Goal: Information Seeking & Learning: Find specific fact

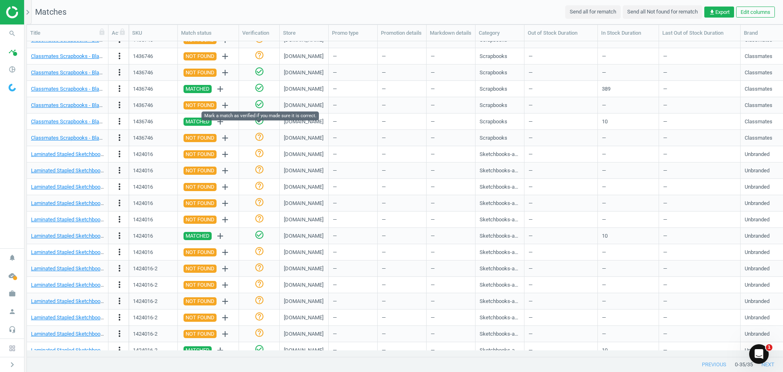
scroll to position [245, 0]
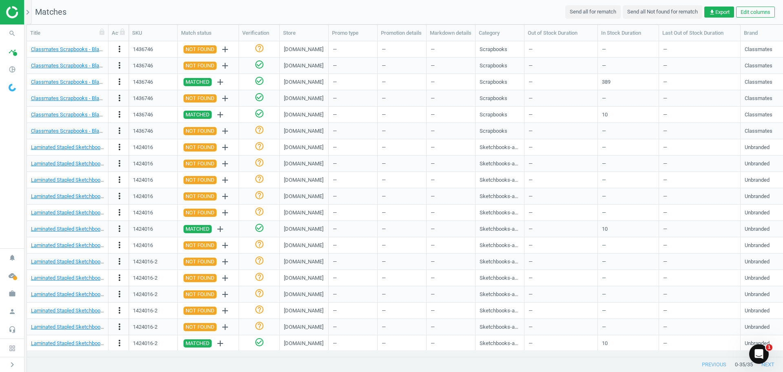
click at [80, 356] on div at bounding box center [68, 356] width 82 height 0
click at [29, 16] on icon "chevron_right" at bounding box center [28, 12] width 10 height 10
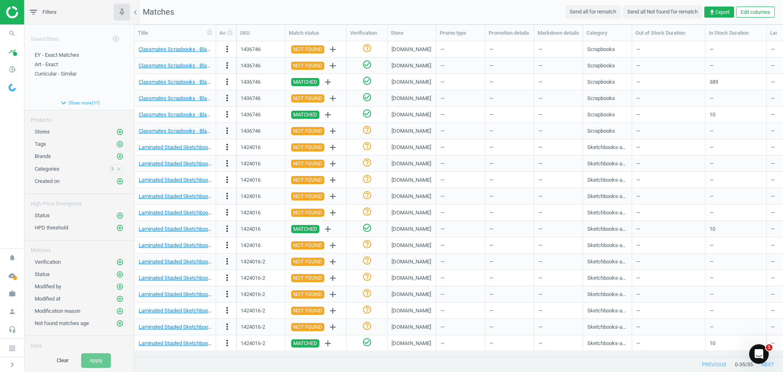
scroll to position [262, 0]
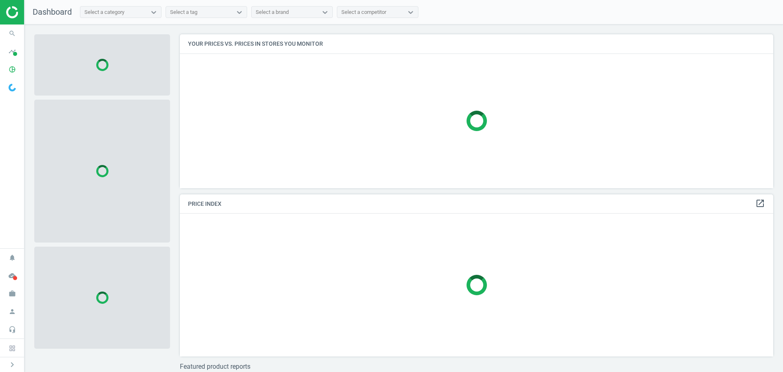
scroll to position [166, 600]
click at [11, 68] on icon "pie_chart_outlined" at bounding box center [12, 70] width 16 height 16
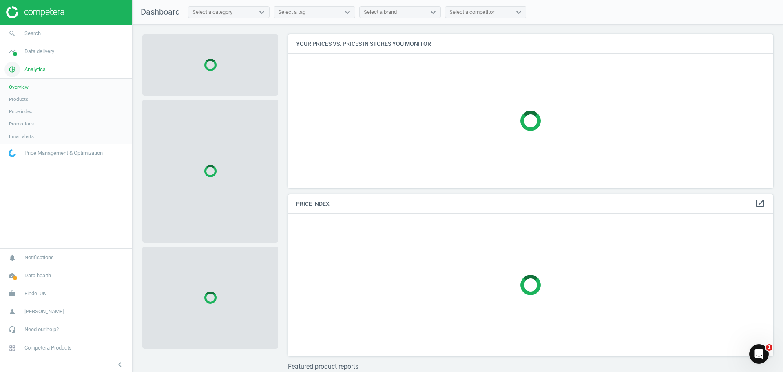
scroll to position [166, 492]
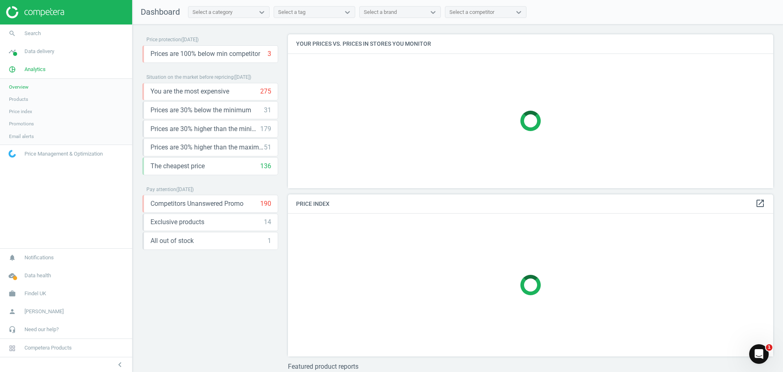
click at [20, 99] on span "Products" at bounding box center [18, 99] width 19 height 7
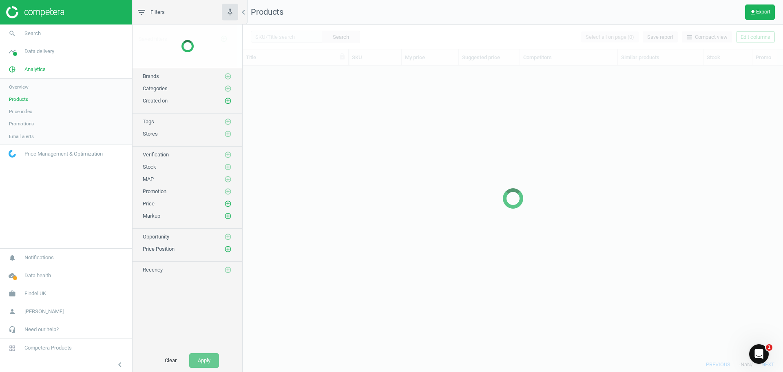
scroll to position [278, 534]
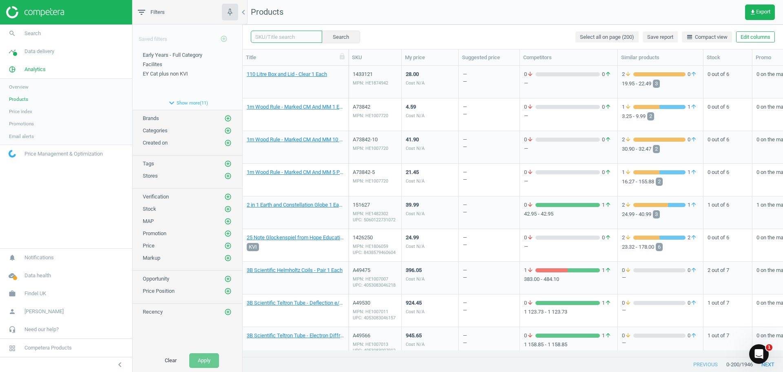
click at [296, 42] on input "text" at bounding box center [286, 37] width 71 height 12
paste input "1440568"
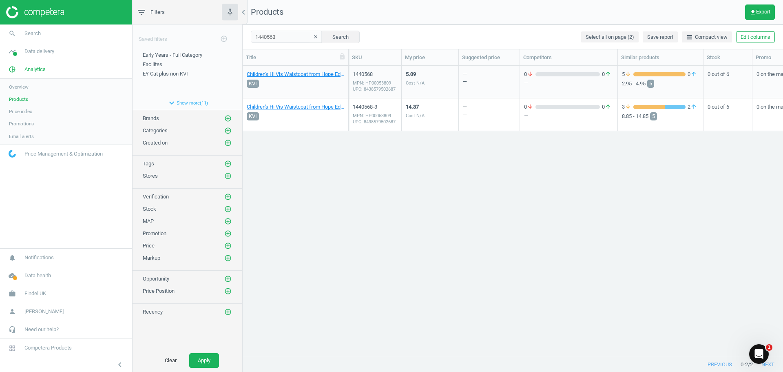
click at [425, 76] on div "5.09 Cost N/A" at bounding box center [430, 81] width 49 height 31
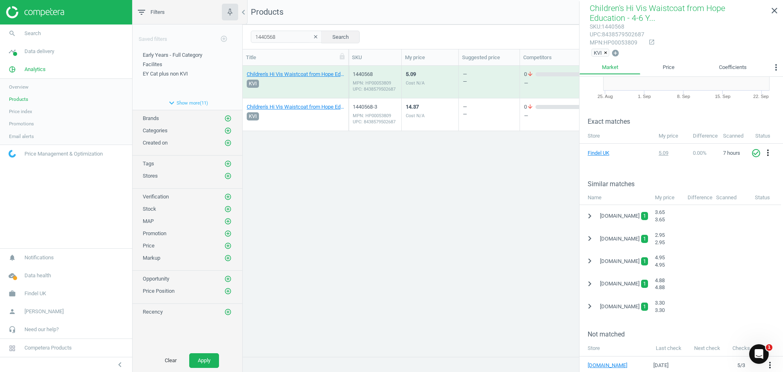
scroll to position [82, 0]
click at [590, 236] on icon "chevron_right" at bounding box center [590, 238] width 10 height 10
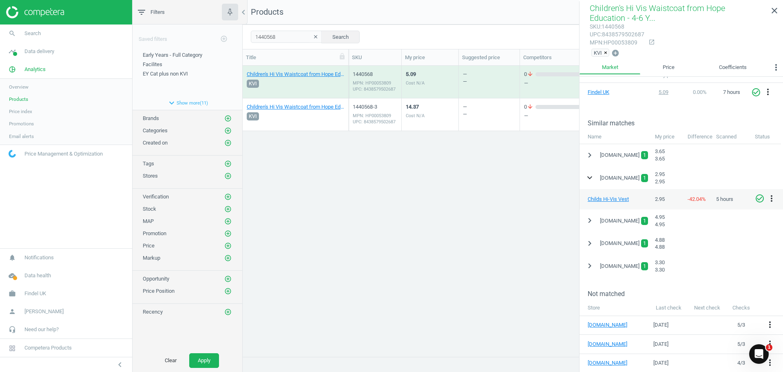
scroll to position [199, 0]
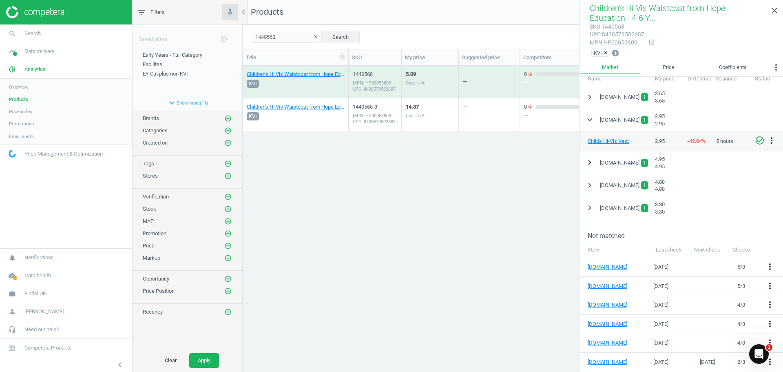
click at [589, 160] on icon "chevron_right" at bounding box center [590, 162] width 10 height 10
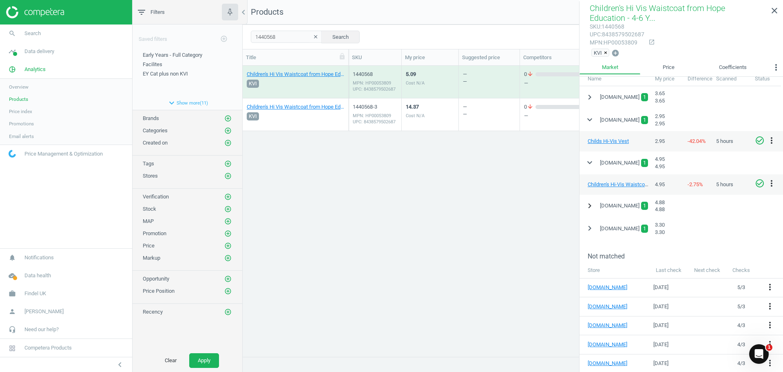
click at [589, 203] on icon "chevron_right" at bounding box center [590, 206] width 10 height 10
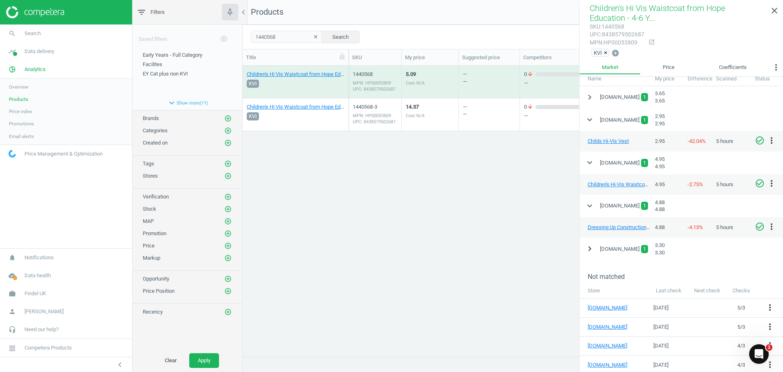
click at [590, 247] on icon "chevron_right" at bounding box center [590, 249] width 10 height 10
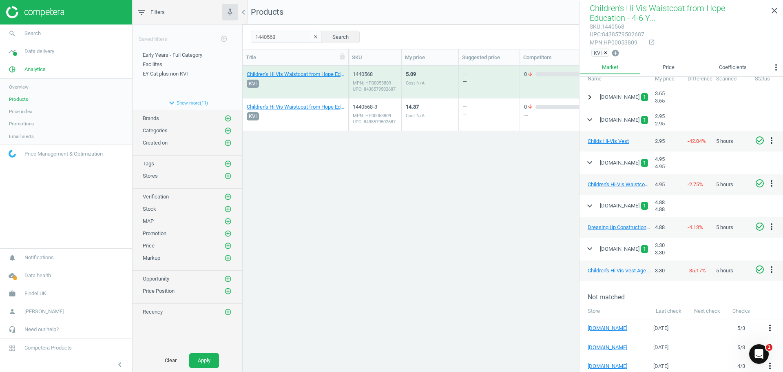
click at [595, 95] on button "chevron_right" at bounding box center [590, 97] width 15 height 15
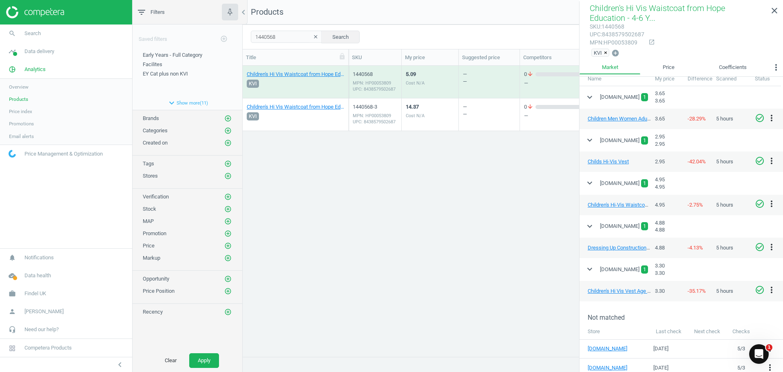
click at [452, 111] on div "14.37 Cost N/A" at bounding box center [430, 114] width 49 height 31
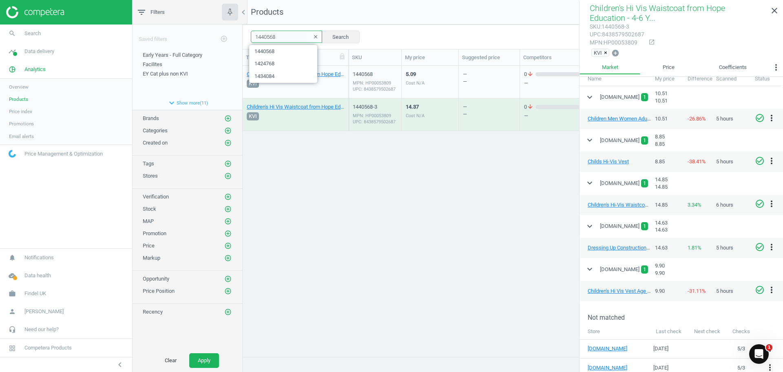
drag, startPoint x: 274, startPoint y: 37, endPoint x: 214, endPoint y: 34, distance: 60.0
click at [212, 35] on div "filter_list Filters chevron_left Saved filters add_circle_outline Early Years -…" at bounding box center [458, 186] width 651 height 372
paste input "10230"
click at [343, 37] on button "Search" at bounding box center [340, 37] width 38 height 12
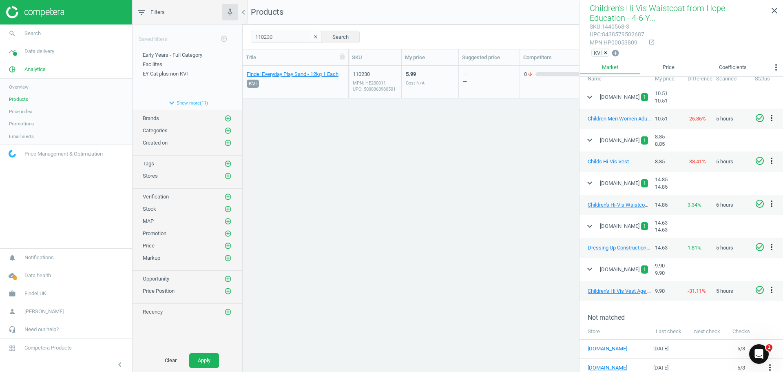
click at [402, 74] on div "5.99 Cost N/A" at bounding box center [430, 82] width 57 height 33
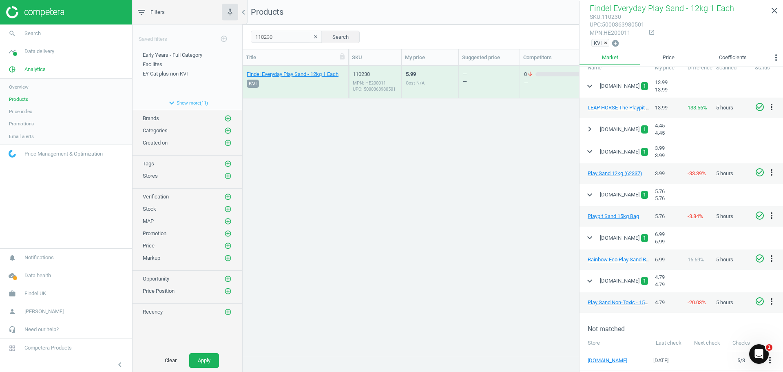
scroll to position [240, 0]
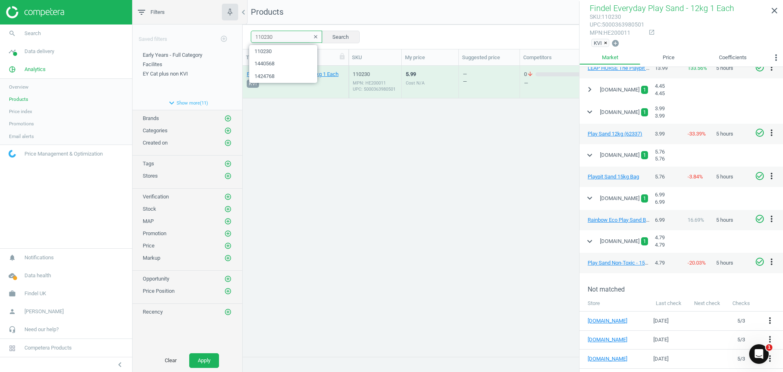
drag, startPoint x: 277, startPoint y: 38, endPoint x: 253, endPoint y: 40, distance: 24.1
click at [253, 40] on input "110230" at bounding box center [286, 37] width 71 height 12
paste input "1"
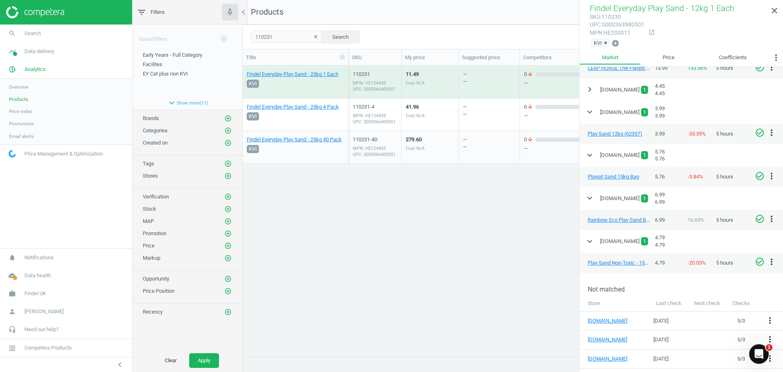
click at [389, 82] on div "MPN: HE124455 UPC: 5055066400351" at bounding box center [375, 86] width 44 height 12
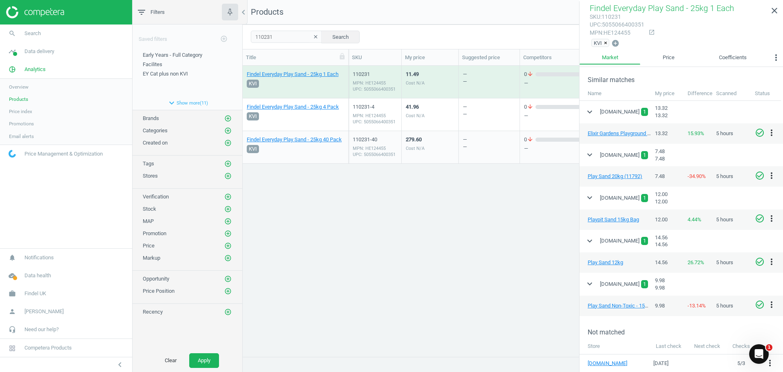
scroll to position [199, 0]
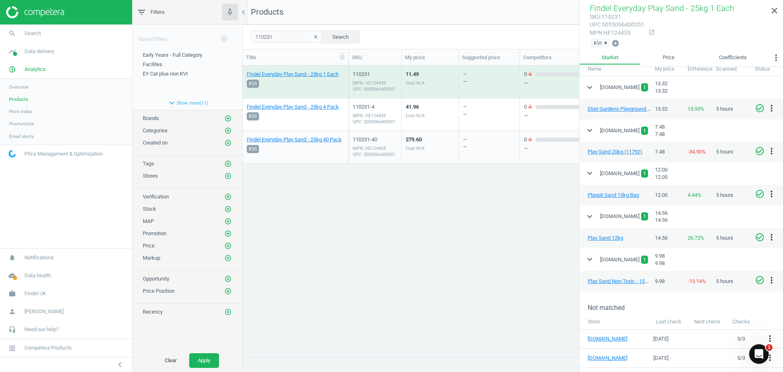
click at [417, 125] on div "41.96 Cost N/A" at bounding box center [415, 116] width 19 height 27
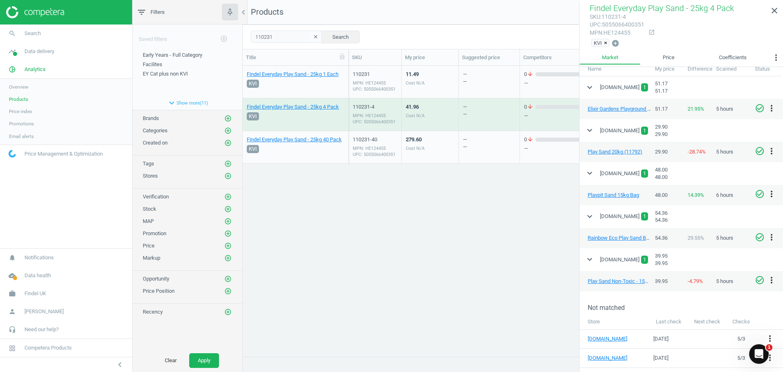
click at [422, 120] on div "41.96 Cost N/A" at bounding box center [415, 116] width 19 height 27
click at [436, 145] on div "279.60 Cost N/A" at bounding box center [430, 147] width 49 height 31
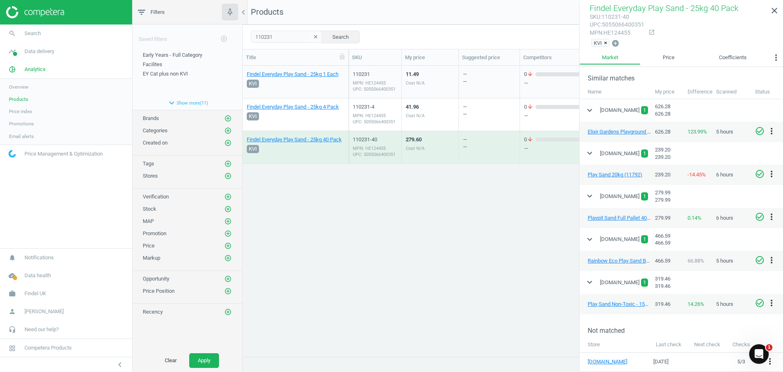
scroll to position [159, 0]
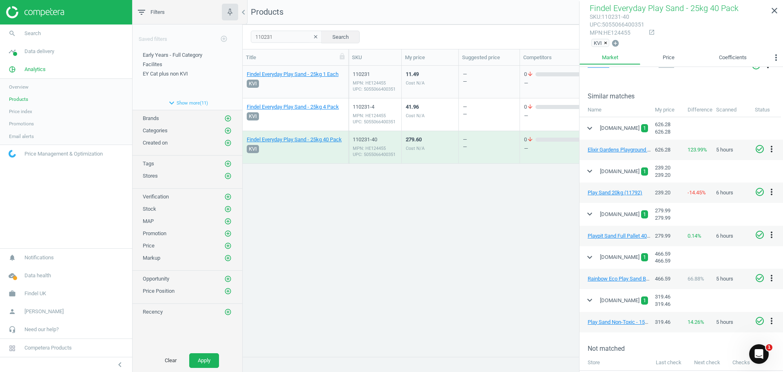
drag, startPoint x: 270, startPoint y: 44, endPoint x: 276, endPoint y: 38, distance: 8.4
click at [270, 44] on div "110231 clear Search Select all on page (3) Save report line_weight Compact view…" at bounding box center [513, 36] width 540 height 24
drag, startPoint x: 277, startPoint y: 37, endPoint x: 245, endPoint y: 38, distance: 31.8
click at [245, 38] on div "110231 clear Search Select all on page (3) Save report line_weight Compact view…" at bounding box center [513, 36] width 540 height 24
paste input "44674"
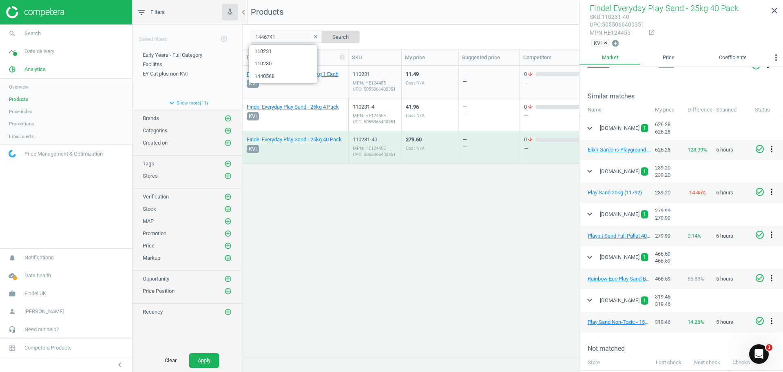
click at [343, 37] on button "Search" at bounding box center [340, 37] width 38 height 12
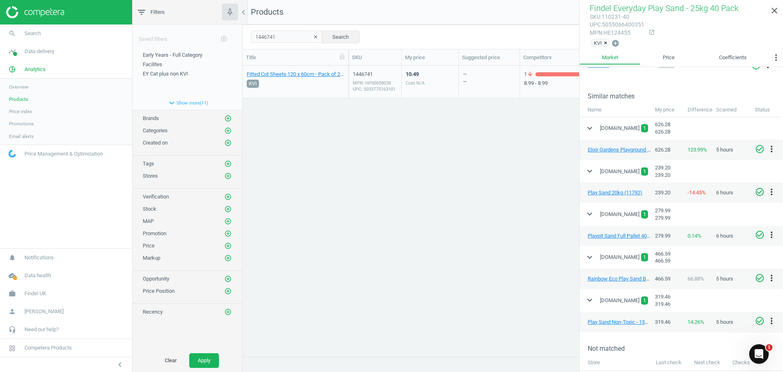
click at [389, 84] on div "MPN: HP00058038 UPC: 5033775163101" at bounding box center [375, 86] width 44 height 12
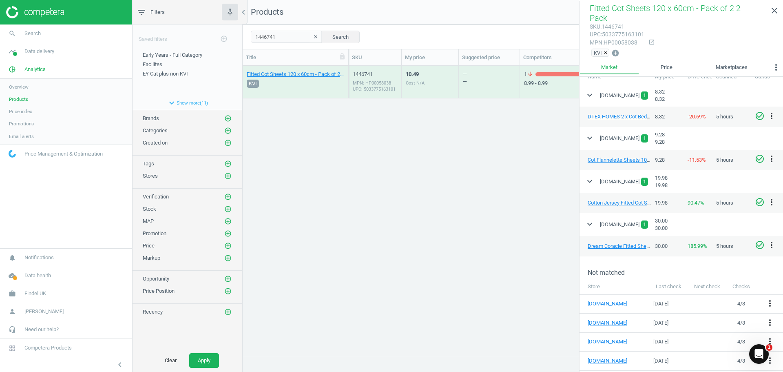
scroll to position [230, 0]
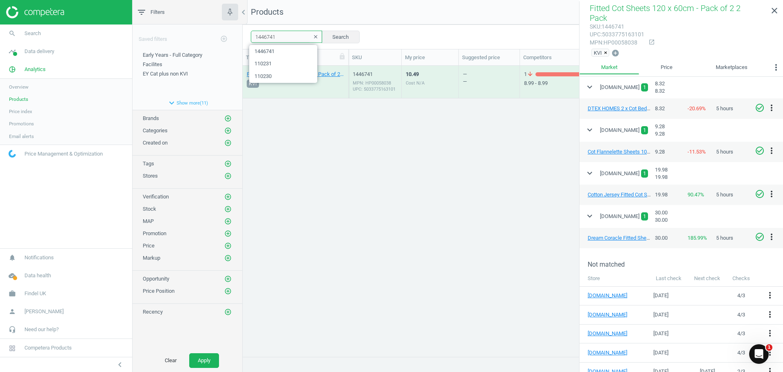
drag, startPoint x: 286, startPoint y: 34, endPoint x: 244, endPoint y: 37, distance: 42.5
click at [244, 37] on div "1446741 clear Search Select all on page (1) Save report line_weight Compact vie…" at bounding box center [513, 36] width 540 height 24
paste input "H18189"
click at [361, 35] on div "H18189 clear Search Select all on page (1) Save report line_weight Compact view…" at bounding box center [513, 36] width 540 height 24
click at [341, 38] on button "Search" at bounding box center [340, 37] width 38 height 12
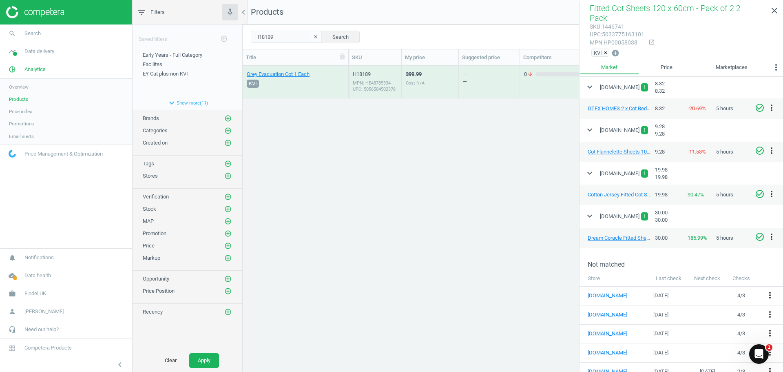
click at [451, 84] on div "399.99 Cost N/A" at bounding box center [430, 81] width 49 height 31
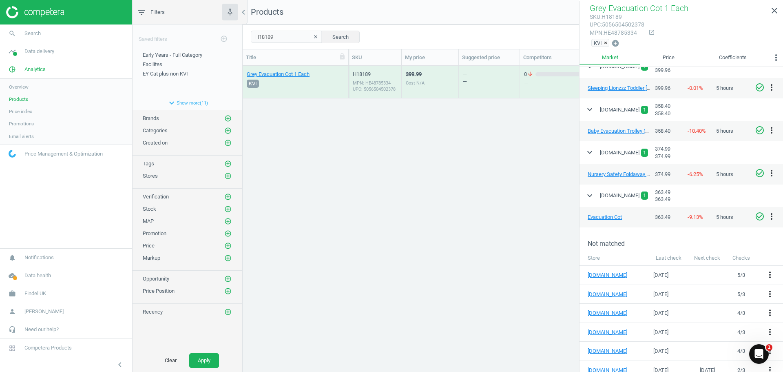
scroll to position [228, 0]
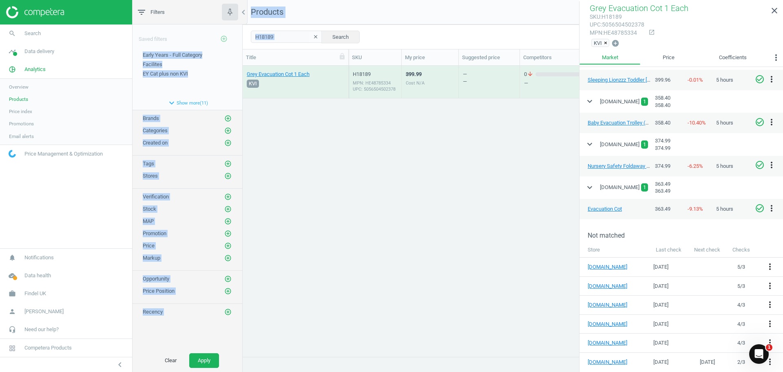
drag, startPoint x: 290, startPoint y: 43, endPoint x: 230, endPoint y: 44, distance: 60.0
click at [230, 44] on div "filter_list Filters chevron_left Saved filters add_circle_outline Early Years -…" at bounding box center [458, 186] width 651 height 372
click at [280, 41] on input "H18189" at bounding box center [286, 37] width 71 height 12
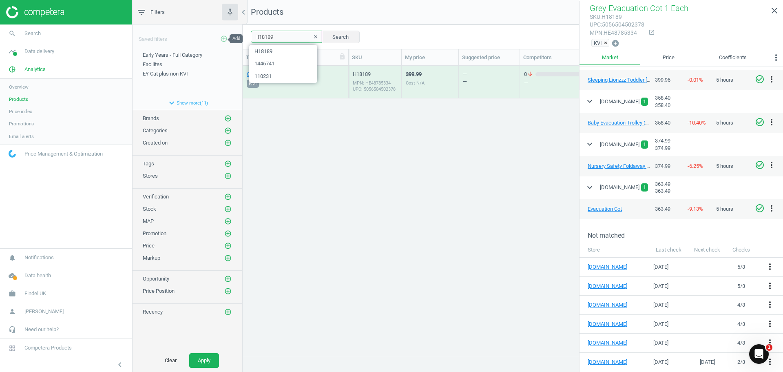
drag, startPoint x: 281, startPoint y: 37, endPoint x: 227, endPoint y: 40, distance: 53.5
click at [227, 40] on div "filter_list Filters chevron_left Saved filters add_circle_outline Early Years -…" at bounding box center [458, 186] width 651 height 372
paste input "1440517"
click at [338, 35] on button "Search" at bounding box center [340, 37] width 38 height 12
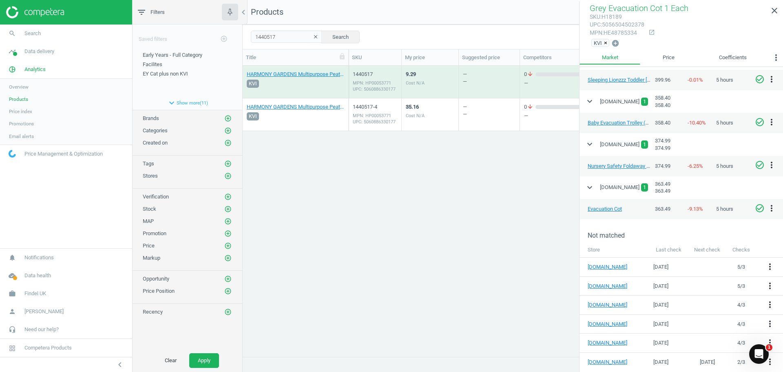
click at [439, 89] on div "9.29 Cost N/A" at bounding box center [430, 81] width 49 height 31
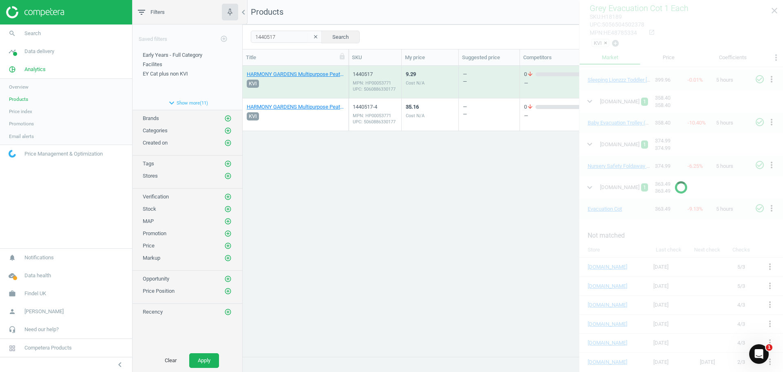
scroll to position [196, 0]
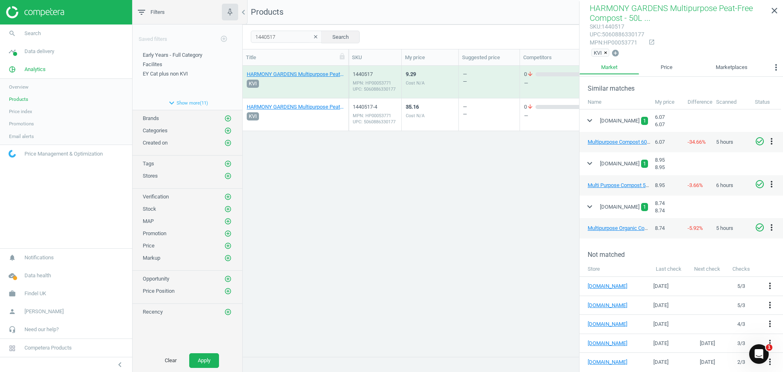
click at [421, 116] on div "Cost N/A" at bounding box center [415, 116] width 19 height 6
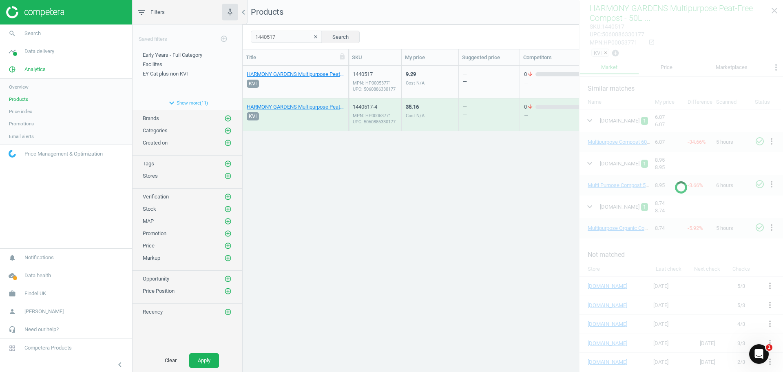
scroll to position [226, 0]
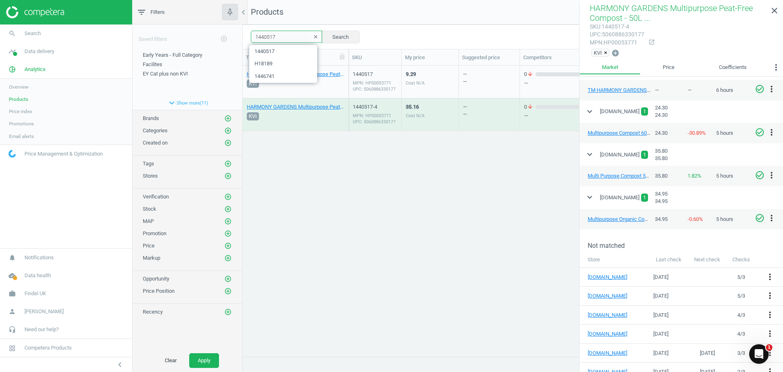
drag, startPoint x: 287, startPoint y: 41, endPoint x: 246, endPoint y: 35, distance: 41.1
click at [236, 37] on div "filter_list Filters chevron_left Saved filters add_circle_outline Early Years -…" at bounding box center [458, 186] width 651 height 372
paste input "-4"
click at [347, 40] on button "Search" at bounding box center [340, 37] width 38 height 12
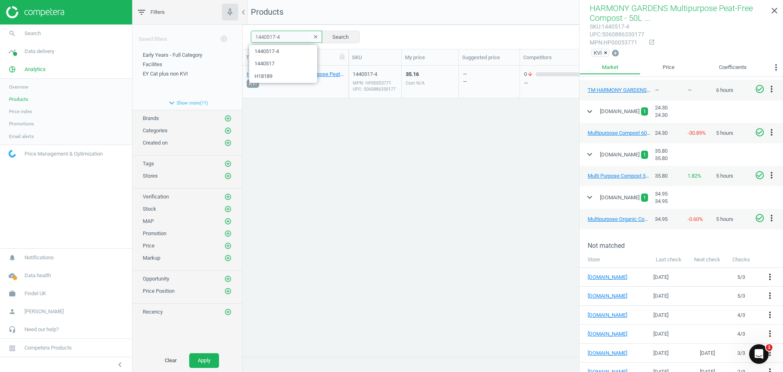
drag, startPoint x: 257, startPoint y: 38, endPoint x: 253, endPoint y: 38, distance: 4.6
click at [249, 38] on div "1440517-4 clear Search Select all on page (1) Save report line_weight Compact v…" at bounding box center [513, 36] width 540 height 24
drag, startPoint x: 295, startPoint y: 39, endPoint x: 241, endPoint y: 36, distance: 53.9
click at [241, 36] on div "filter_list Filters chevron_left Saved filters add_circle_outline Early Years -…" at bounding box center [458, 186] width 651 height 372
paste input "69578"
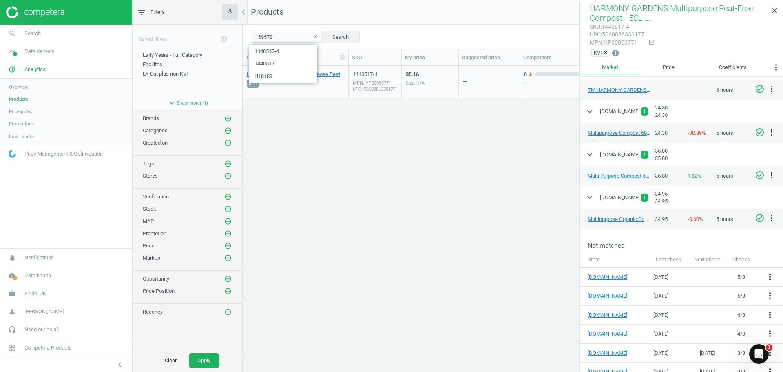
click at [380, 81] on div "MPN: HP00053771 UPC: 5060886330177" at bounding box center [375, 86] width 44 height 12
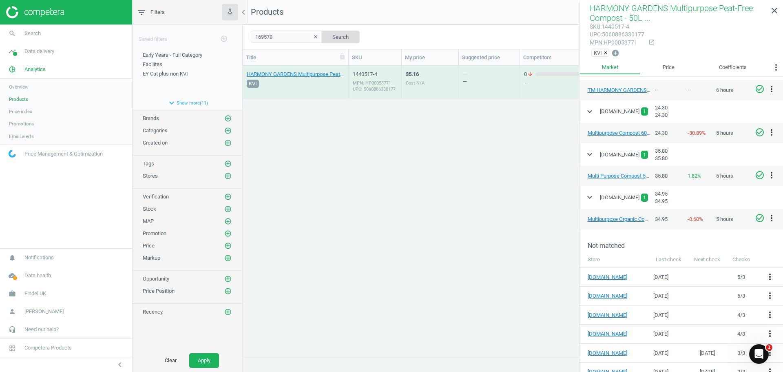
click at [344, 36] on button "Search" at bounding box center [340, 37] width 38 height 12
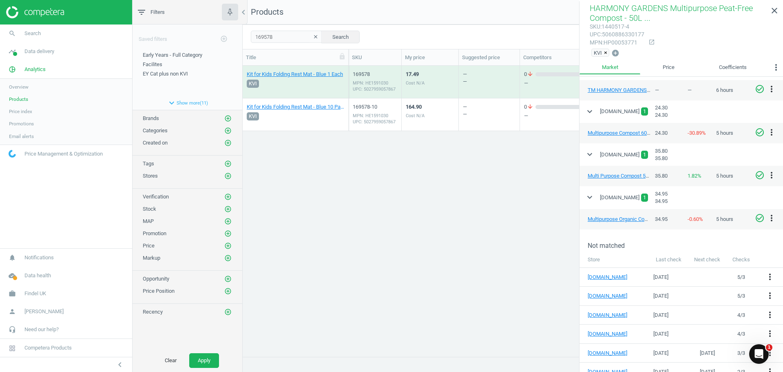
click at [397, 80] on div "169578 MPN: HE1591030 UPC: 5027959057867" at bounding box center [375, 82] width 53 height 33
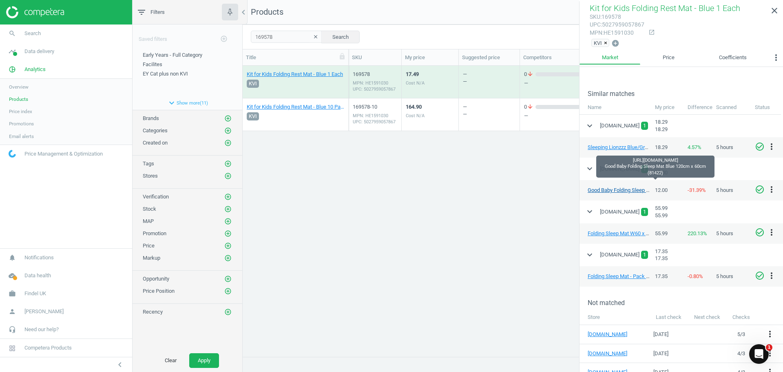
scroll to position [147, 0]
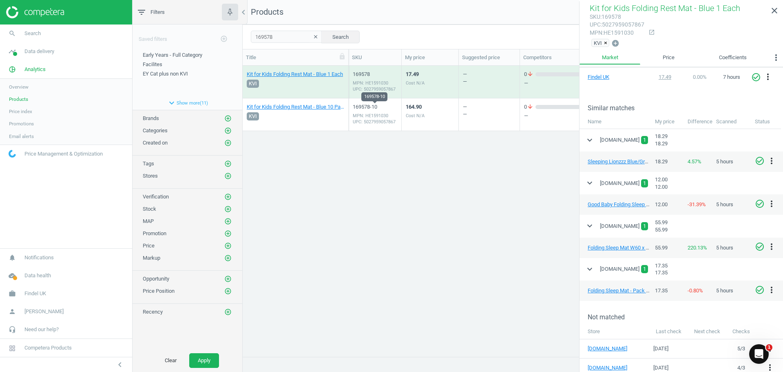
click at [379, 108] on div "169578-10" at bounding box center [375, 106] width 44 height 7
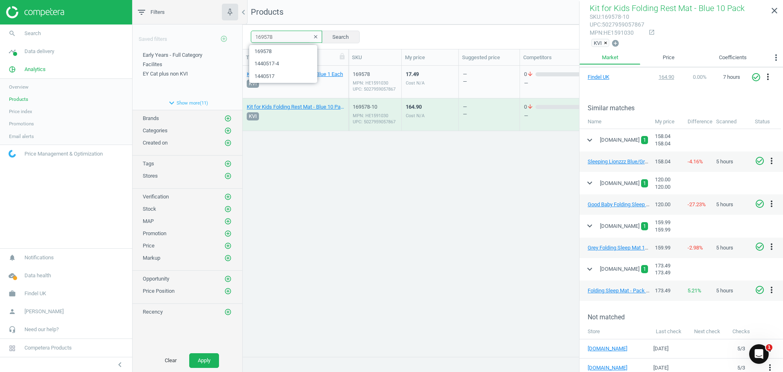
drag, startPoint x: 280, startPoint y: 37, endPoint x: 230, endPoint y: 33, distance: 50.3
click at [223, 33] on div "filter_list Filters chevron_left Saved filters add_circle_outline Early Years -…" at bounding box center [458, 186] width 651 height 372
paste input "428622"
click at [326, 37] on button "Search" at bounding box center [340, 37] width 38 height 12
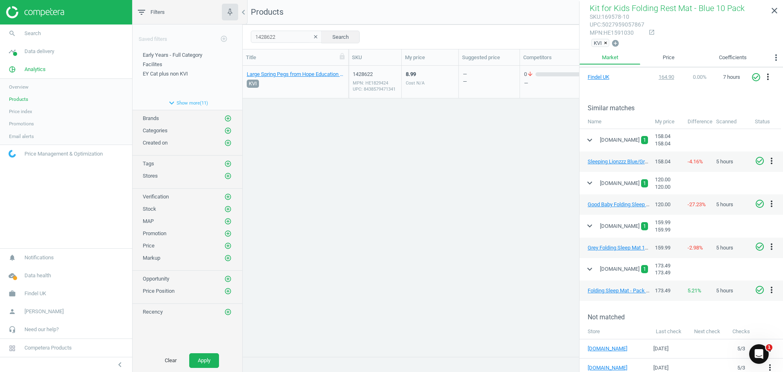
click at [429, 74] on div "8.99 Cost N/A" at bounding box center [430, 81] width 49 height 31
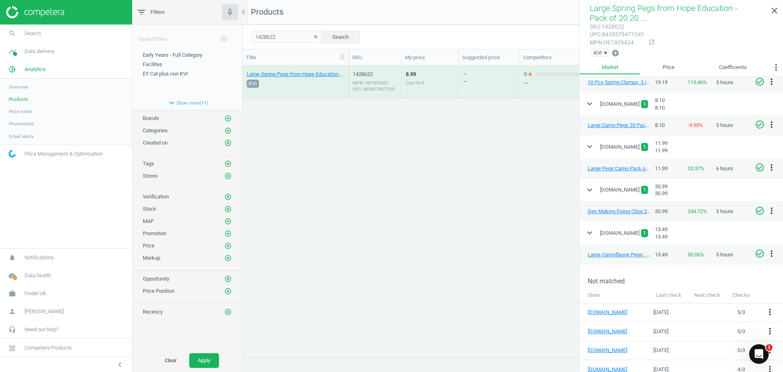
scroll to position [269, 0]
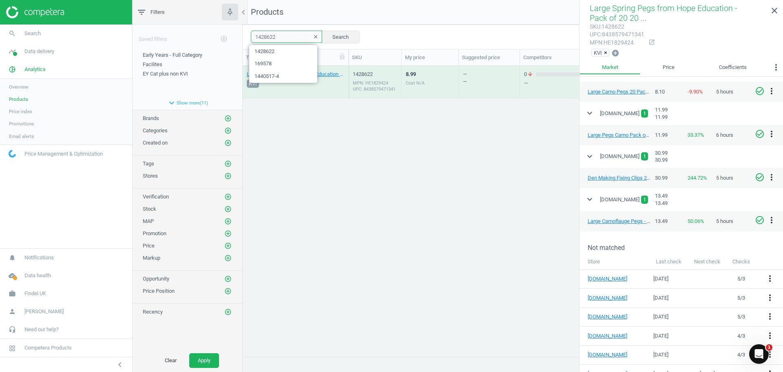
drag, startPoint x: 272, startPoint y: 35, endPoint x: 252, endPoint y: 38, distance: 20.6
click at [252, 38] on input "1428622" at bounding box center [286, 37] width 71 height 12
type input "2"
paste input "1427946"
click at [447, 86] on div "7.49 Cost N/A" at bounding box center [430, 81] width 49 height 31
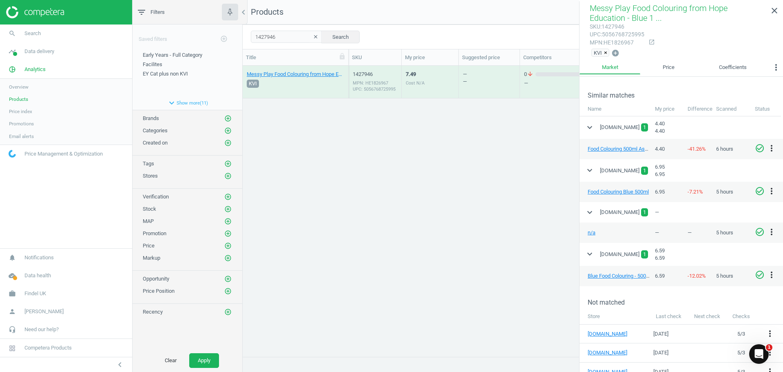
scroll to position [145, 0]
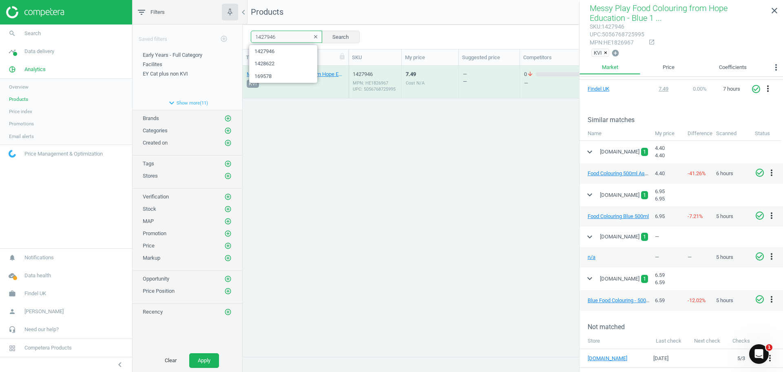
drag, startPoint x: 278, startPoint y: 34, endPoint x: 237, endPoint y: 36, distance: 40.8
click at [237, 36] on div "filter_list Filters chevron_left Saved filters add_circle_outline Early Years -…" at bounding box center [458, 186] width 651 height 372
paste input "5"
click at [339, 39] on button "Search" at bounding box center [340, 37] width 38 height 12
click at [381, 81] on div "MPN: HE1826965 UPC: 5056768725988" at bounding box center [375, 86] width 44 height 12
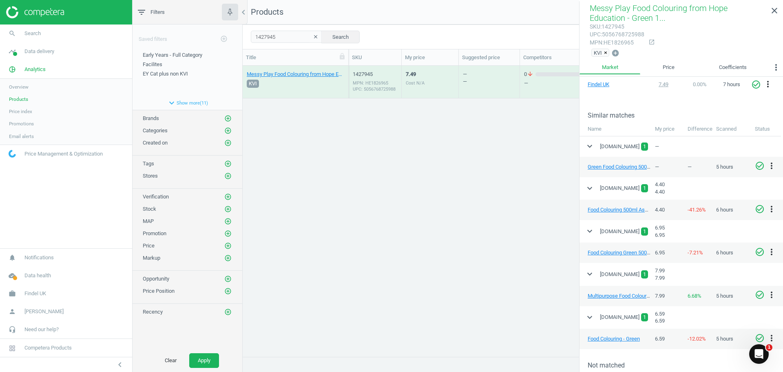
scroll to position [104, 0]
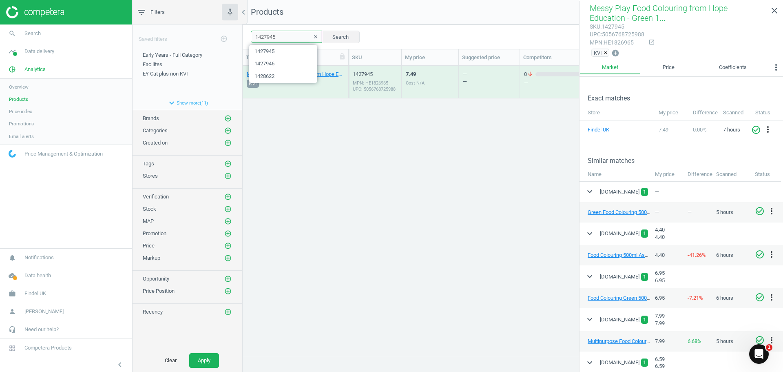
drag, startPoint x: 285, startPoint y: 37, endPoint x: 241, endPoint y: 36, distance: 44.1
click at [241, 36] on div "filter_list Filters chevron_left Saved filters add_circle_outline Early Years -…" at bounding box center [458, 186] width 651 height 372
click at [330, 33] on button "Search" at bounding box center [340, 37] width 38 height 12
click at [373, 79] on div "1427945 MPN: HE1826965 UPC: 5056768725988" at bounding box center [375, 84] width 44 height 27
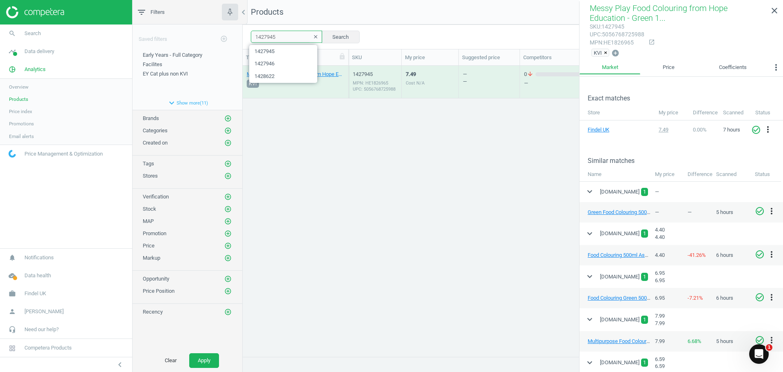
drag, startPoint x: 280, startPoint y: 35, endPoint x: 209, endPoint y: 35, distance: 71.0
click at [209, 35] on div "filter_list Filters chevron_left Saved filters add_circle_outline Early Years -…" at bounding box center [458, 186] width 651 height 372
paste input "8598"
click at [333, 35] on button "Search" at bounding box center [340, 37] width 38 height 12
click at [370, 128] on div "Messy Play Food Colouring from Hope Education - Pack of 4 4 Pack KVI 1428598 MP…" at bounding box center [513, 208] width 540 height 284
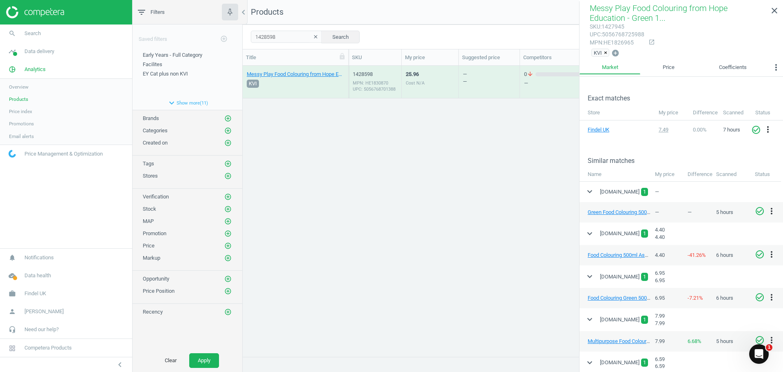
click at [381, 83] on div "MPN: HE1830870 UPC: 5056768701388" at bounding box center [375, 86] width 44 height 12
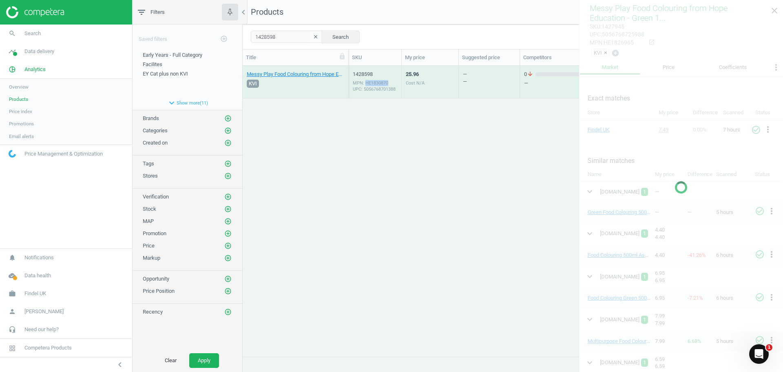
click at [383, 86] on div "MPN: HE1830870 UPC: 5056768701388" at bounding box center [375, 86] width 44 height 12
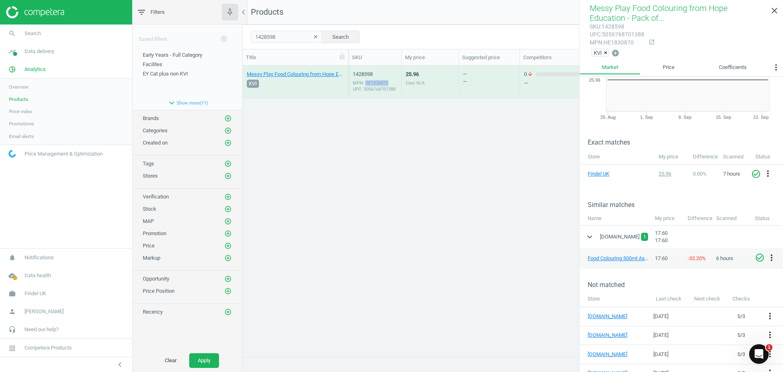
scroll to position [82, 0]
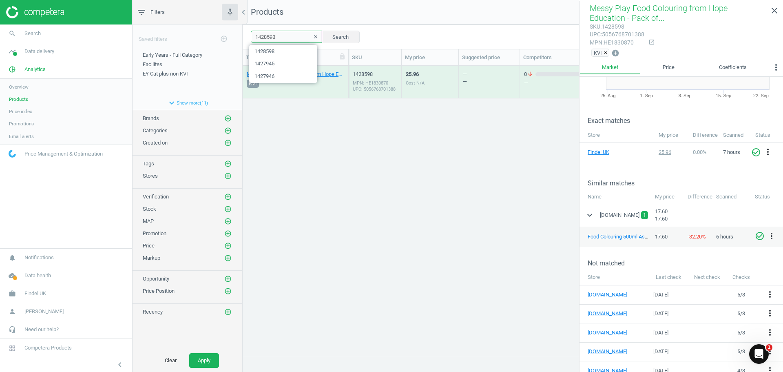
drag, startPoint x: 272, startPoint y: 36, endPoint x: 232, endPoint y: 38, distance: 40.0
click at [232, 38] on div "filter_list Filters chevron_left Saved filters add_circle_outline Early Years -…" at bounding box center [458, 186] width 651 height 372
paste input "7947"
click at [341, 35] on button "Search" at bounding box center [340, 37] width 38 height 12
click at [384, 84] on div "MPN: HE1826969 UPC: 5056768726008" at bounding box center [375, 86] width 44 height 12
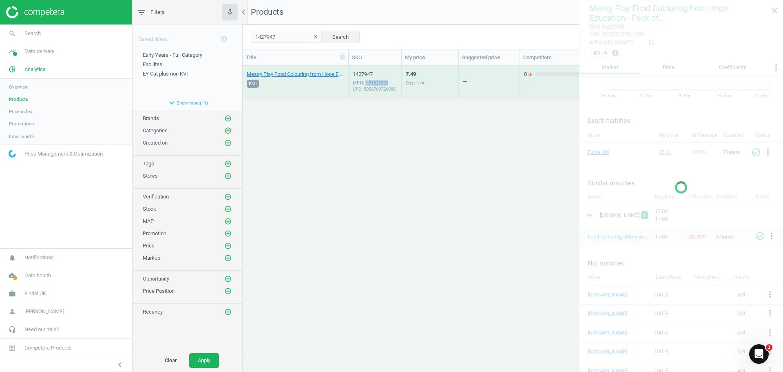
click at [384, 84] on div "MPN: HE1826969 UPC: 5056768726008" at bounding box center [375, 86] width 44 height 12
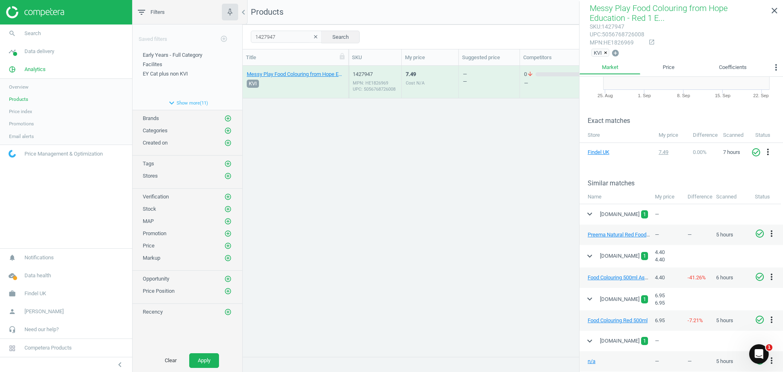
click at [414, 82] on div "Cost N/A" at bounding box center [415, 83] width 19 height 6
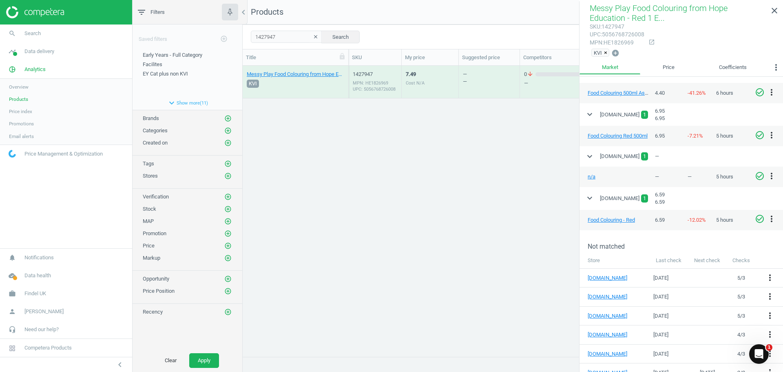
scroll to position [236, 0]
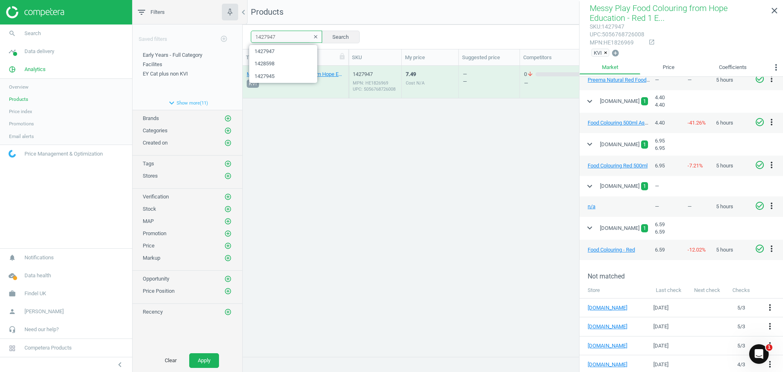
drag, startPoint x: 277, startPoint y: 37, endPoint x: 233, endPoint y: 37, distance: 43.6
click at [233, 37] on div "filter_list Filters chevron_left Saved filters add_circle_outline Early Years -…" at bounding box center [458, 186] width 651 height 372
paste input "8"
click at [325, 40] on button "Search" at bounding box center [340, 37] width 38 height 12
click at [397, 87] on div "1427948 MPN: HE1826971 UPC: 5056768726015" at bounding box center [375, 82] width 53 height 33
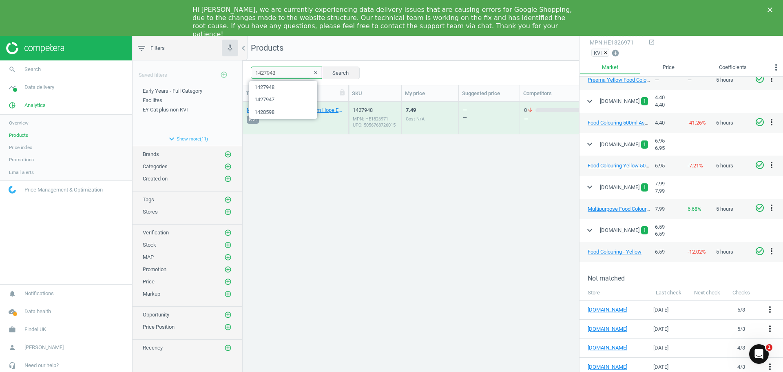
drag, startPoint x: 278, startPoint y: 71, endPoint x: 230, endPoint y: 72, distance: 48.2
click at [230, 72] on div "filter_list Filters chevron_left Saved filters add_circle_outline Early Years -…" at bounding box center [458, 222] width 651 height 372
paste input "G48371"
click at [351, 72] on button "Search" at bounding box center [340, 72] width 38 height 12
click at [382, 118] on div "MPN: HE1003776 UPC: 190268768511" at bounding box center [375, 122] width 44 height 12
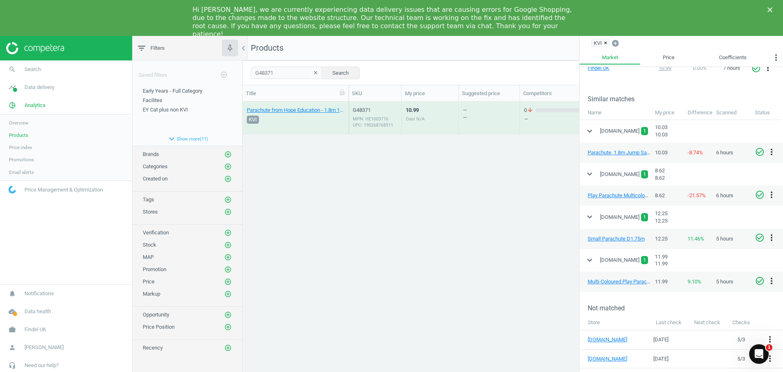
scroll to position [147, 0]
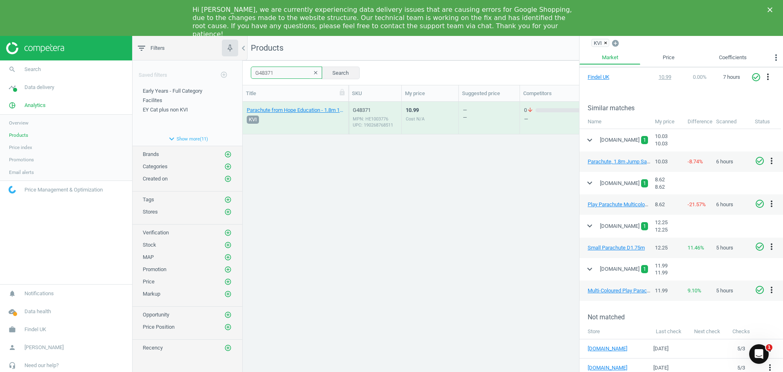
drag, startPoint x: 292, startPoint y: 75, endPoint x: 210, endPoint y: 67, distance: 82.0
click at [210, 67] on div "filter_list Filters chevron_left Saved filters add_circle_outline Early Years -…" at bounding box center [458, 222] width 651 height 372
paste input "1425949"
click at [344, 70] on button "Search" at bounding box center [340, 72] width 38 height 12
click at [415, 123] on div "24.99 Cost N/A" at bounding box center [415, 119] width 19 height 27
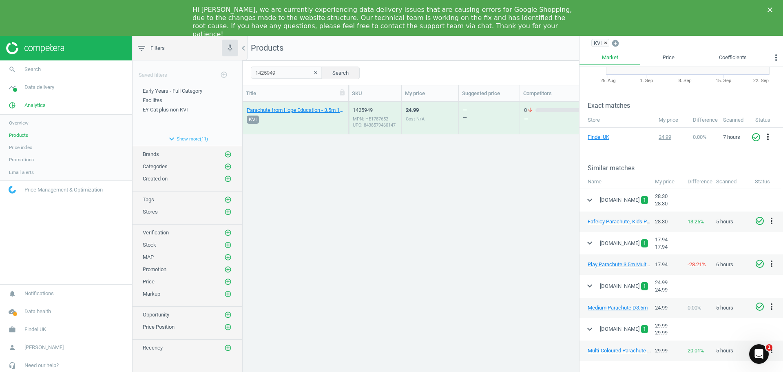
scroll to position [106, 0]
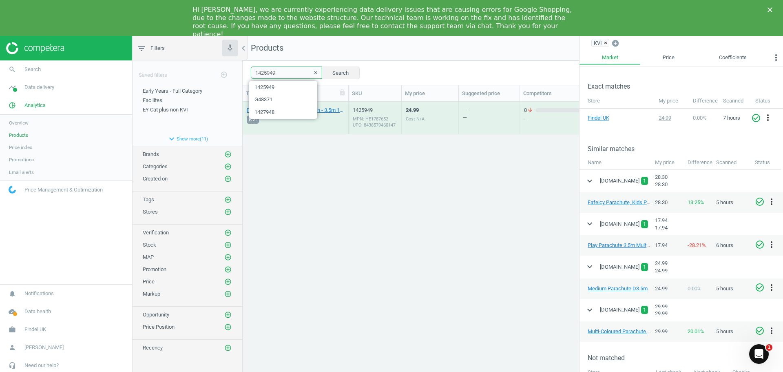
drag, startPoint x: 290, startPoint y: 69, endPoint x: 241, endPoint y: 66, distance: 49.4
click at [234, 68] on div "filter_list Filters chevron_left Saved filters add_circle_outline Early Years -…" at bounding box center [458, 222] width 651 height 372
paste input "0022"
click at [338, 74] on button "Search" at bounding box center [340, 72] width 38 height 12
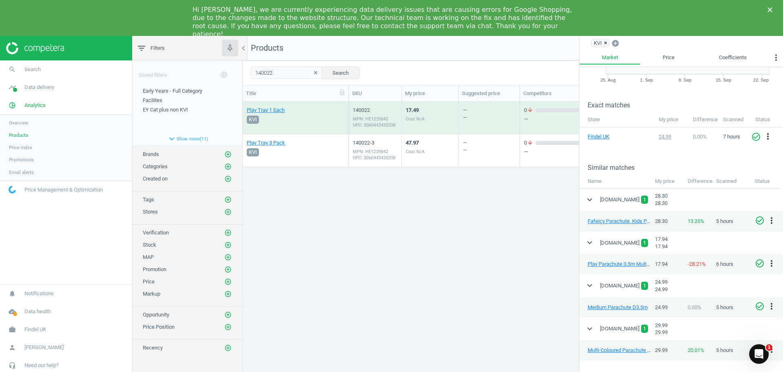
scroll to position [65, 0]
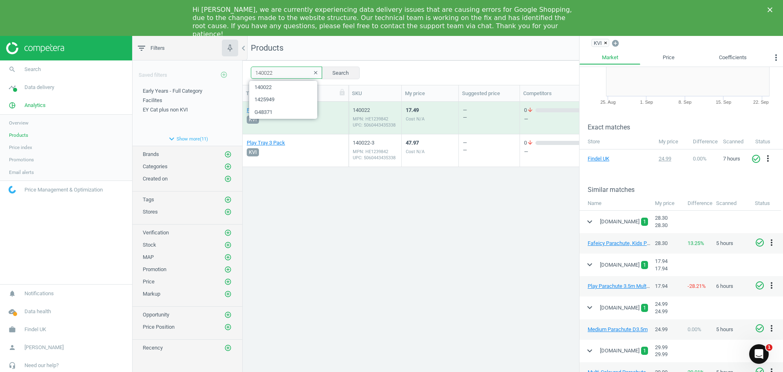
drag, startPoint x: 275, startPoint y: 74, endPoint x: 219, endPoint y: 73, distance: 56.3
click at [219, 73] on div "filter_list Filters chevron_left Saved filters add_circle_outline Early Years -…" at bounding box center [458, 222] width 651 height 372
paste input "-3"
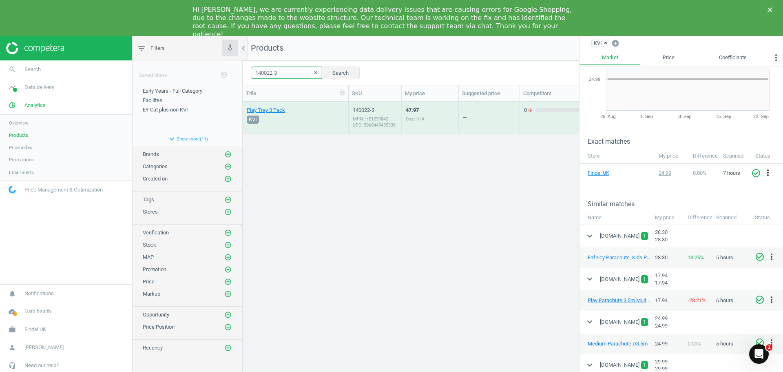
scroll to position [24, 0]
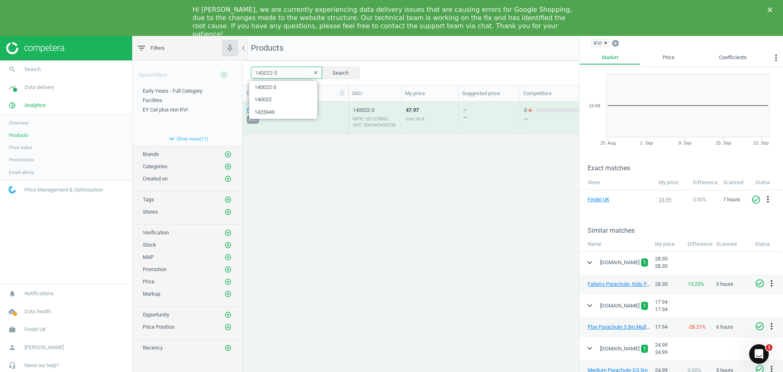
drag, startPoint x: 286, startPoint y: 73, endPoint x: 222, endPoint y: 70, distance: 64.1
click at [217, 71] on div "filter_list Filters chevron_left Saved filters add_circle_outline Early Years -…" at bounding box center [458, 222] width 651 height 372
paste input "54294"
click at [336, 69] on button "Search" at bounding box center [340, 72] width 38 height 12
click at [377, 119] on div "MPN: HE1489510 UPC: 5055191112952" at bounding box center [375, 122] width 44 height 12
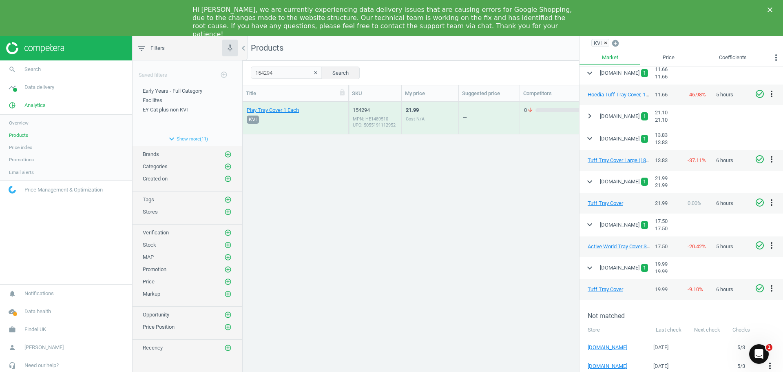
scroll to position [228, 0]
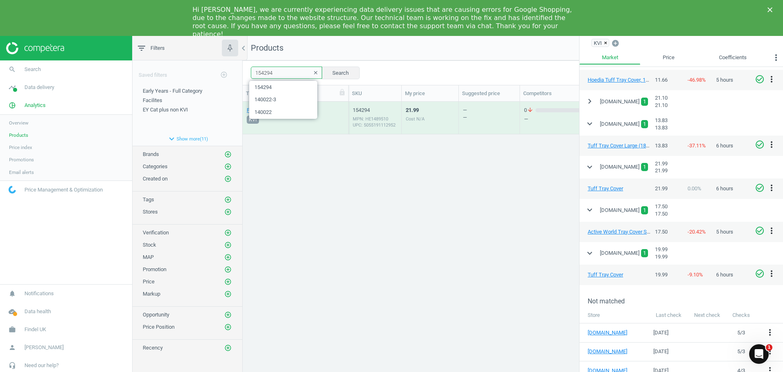
drag, startPoint x: 275, startPoint y: 75, endPoint x: 259, endPoint y: 73, distance: 16.4
click at [259, 73] on input "154294" at bounding box center [286, 72] width 71 height 12
paste input "140023"
drag, startPoint x: 277, startPoint y: 69, endPoint x: 210, endPoint y: 69, distance: 66.5
click at [210, 69] on div "filter_list Filters chevron_left Saved filters add_circle_outline Early Years -…" at bounding box center [458, 222] width 651 height 372
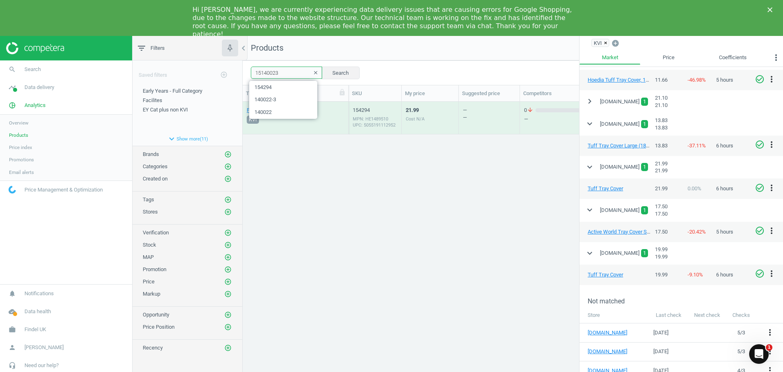
paste input "text"
click at [336, 73] on button "Search" at bounding box center [340, 72] width 38 height 12
drag, startPoint x: 286, startPoint y: 75, endPoint x: 209, endPoint y: 72, distance: 76.3
click at [209, 72] on div "filter_list Filters chevron_left Saved filters add_circle_outline Early Years -…" at bounding box center [458, 222] width 651 height 372
paste input "26740"
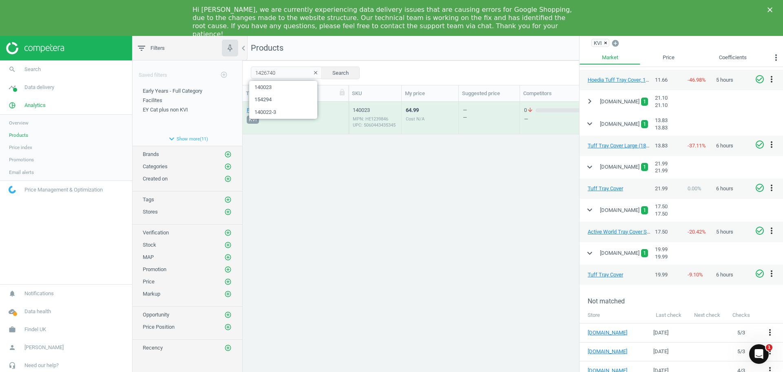
click at [366, 71] on div "1426740 clear Search Select all on page (1) Save report line_weight Compact vie…" at bounding box center [513, 72] width 540 height 24
click at [322, 73] on button "Search" at bounding box center [340, 72] width 38 height 12
click at [416, 116] on div "Cost N/A" at bounding box center [415, 119] width 19 height 6
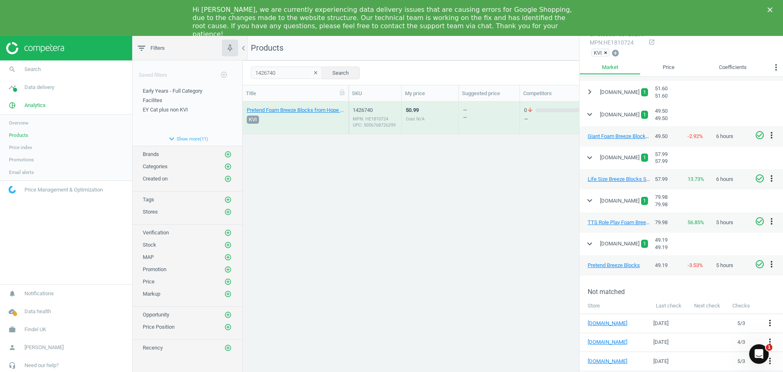
scroll to position [269, 0]
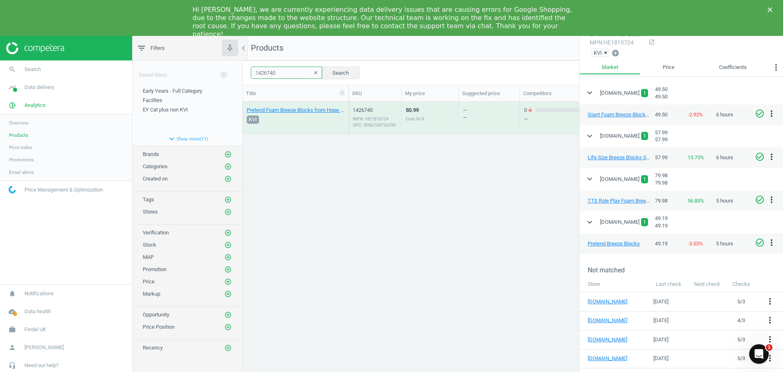
drag, startPoint x: 289, startPoint y: 72, endPoint x: 208, endPoint y: 74, distance: 81.2
click at [208, 74] on div "filter_list Filters chevron_left Saved filters add_circle_outline Early Years -…" at bounding box center [458, 222] width 651 height 372
paste input "1"
click at [336, 74] on button "Search" at bounding box center [340, 72] width 38 height 12
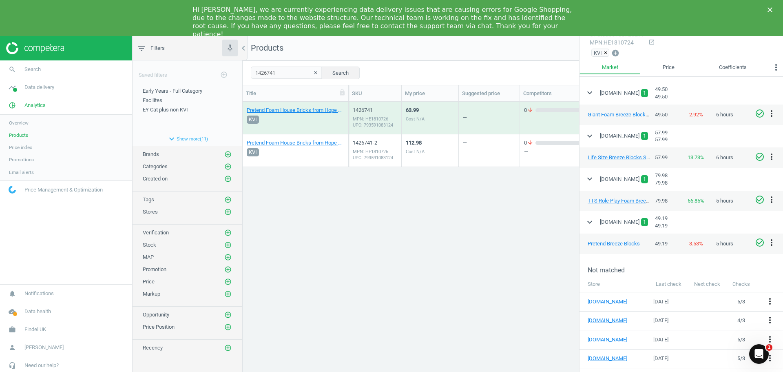
click at [397, 120] on div "MPN: HE1810726 UPC: 793591083124" at bounding box center [375, 122] width 44 height 12
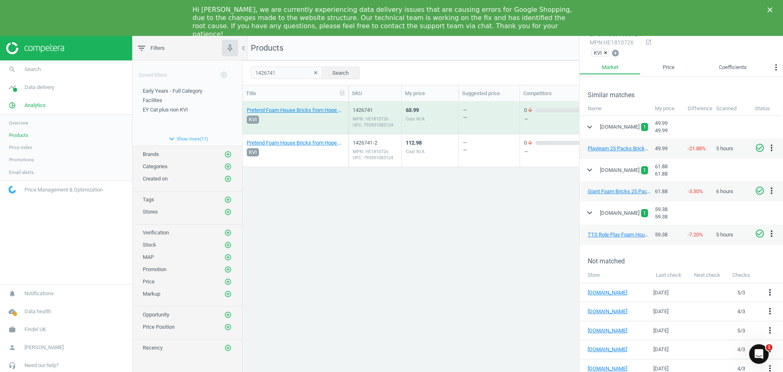
scroll to position [114, 0]
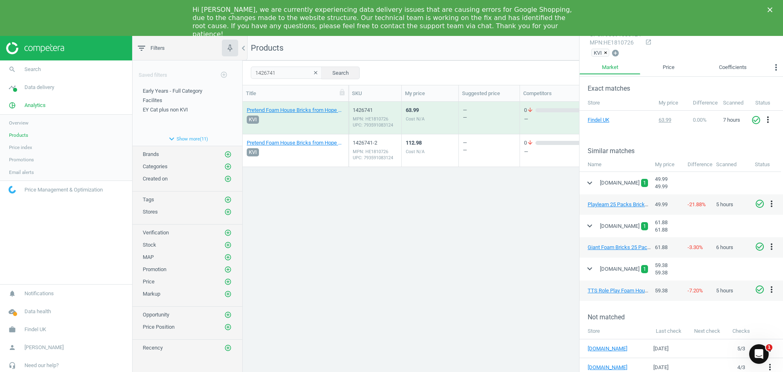
click at [425, 150] on div "112.98 Cost N/A" at bounding box center [430, 150] width 49 height 31
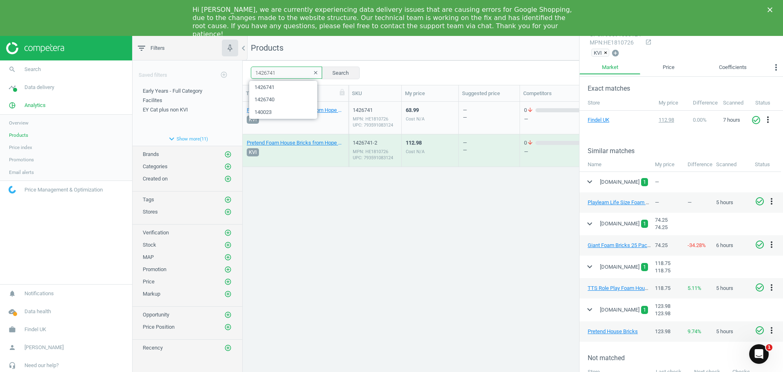
drag, startPoint x: 284, startPoint y: 74, endPoint x: 237, endPoint y: 75, distance: 47.7
click at [237, 75] on div "filter_list Filters chevron_left Saved filters add_circle_outline Early Years -…" at bounding box center [458, 222] width 651 height 372
paste input "67873"
click at [327, 74] on button "Search" at bounding box center [340, 72] width 38 height 12
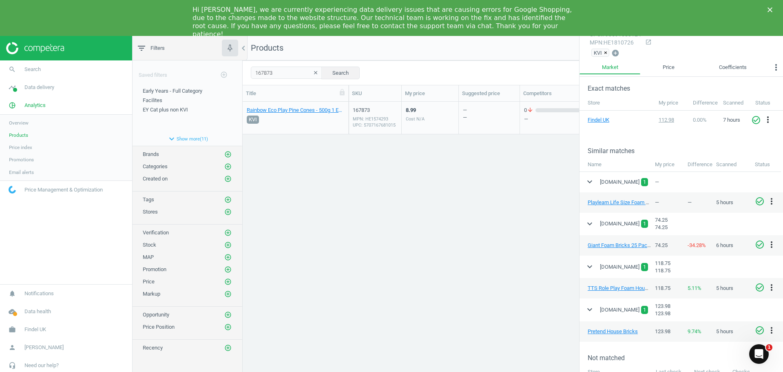
click at [402, 227] on div "Rainbow Eco Play Pine Cones - 500g 1 Each KVI 167873 MPN: HE1574293 UPC: 570716…" at bounding box center [513, 244] width 540 height 284
click at [373, 111] on div "167873" at bounding box center [375, 109] width 44 height 7
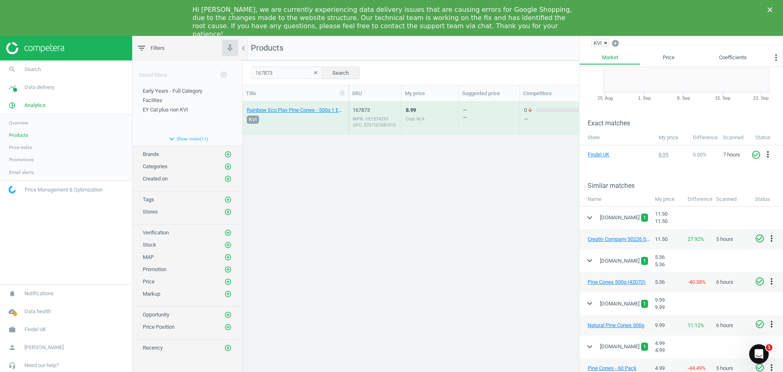
scroll to position [65, 0]
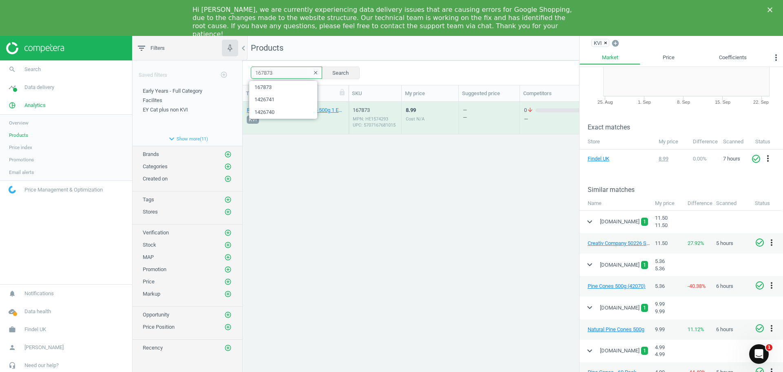
drag, startPoint x: 245, startPoint y: 75, endPoint x: 205, endPoint y: 73, distance: 39.6
click at [205, 73] on div "filter_list Filters chevron_left Saved filters add_circle_outline Early Years -…" at bounding box center [458, 222] width 651 height 372
paste input "424768"
click at [333, 72] on button "Search" at bounding box center [340, 72] width 38 height 12
click at [391, 122] on div "MPN: HE1789255 UPC: 8438579458021" at bounding box center [375, 122] width 44 height 12
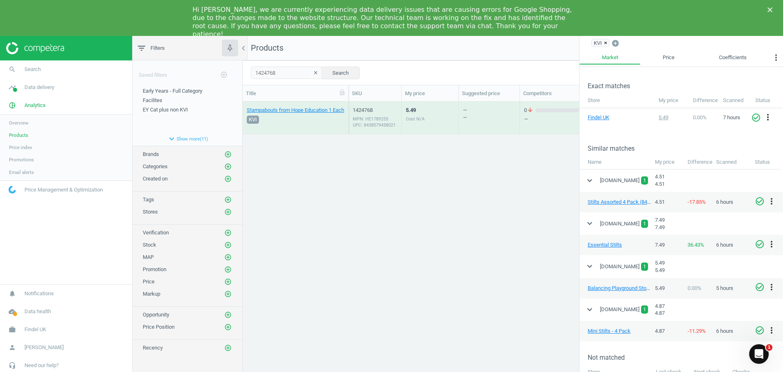
scroll to position [147, 0]
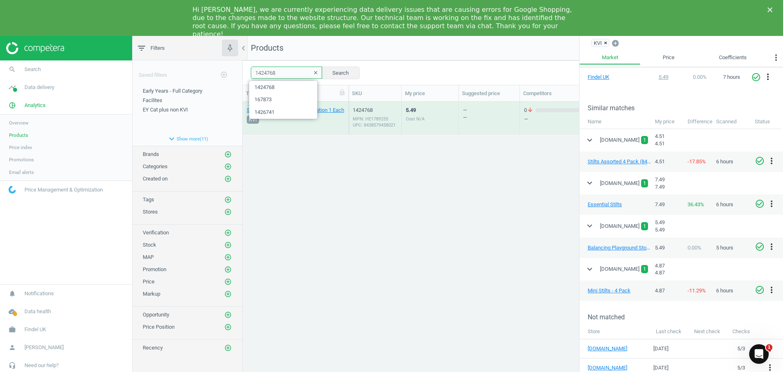
drag, startPoint x: 274, startPoint y: 72, endPoint x: 242, endPoint y: 73, distance: 31.8
click at [235, 73] on div "filter_list Filters chevron_left Saved filters add_circle_outline Early Years -…" at bounding box center [458, 222] width 651 height 372
paste input "41674"
click at [339, 73] on button "Search" at bounding box center [340, 72] width 38 height 12
click at [429, 118] on div "61.96 Cost N/A" at bounding box center [430, 117] width 49 height 31
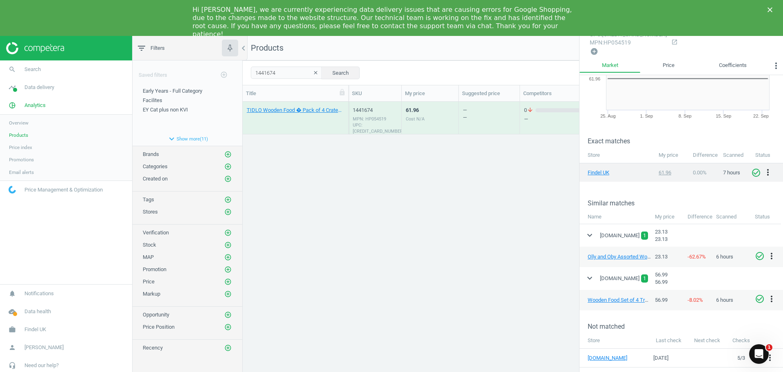
scroll to position [59, 0]
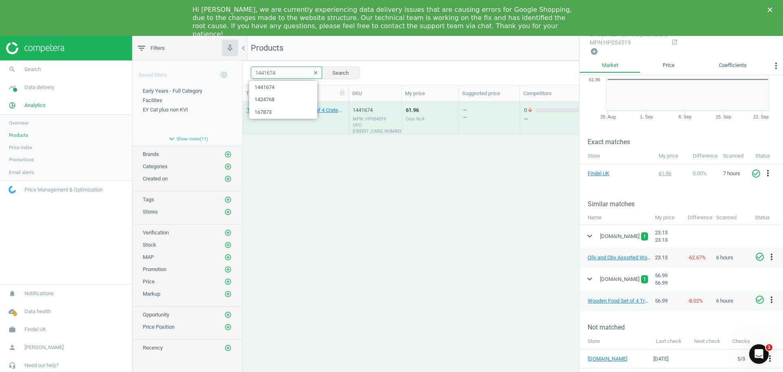
drag, startPoint x: 276, startPoint y: 74, endPoint x: 231, endPoint y: 73, distance: 44.9
click at [231, 73] on div "filter_list Filters chevron_left Saved filters add_circle_outline Early Years -…" at bounding box center [458, 222] width 651 height 372
paste input "H3676"
click at [329, 74] on button "Search" at bounding box center [340, 72] width 38 height 12
click at [440, 120] on div "12.99 Cost N/A" at bounding box center [430, 117] width 49 height 31
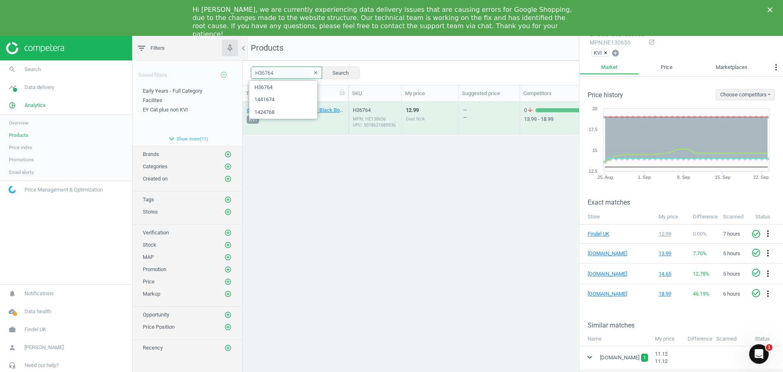
drag, startPoint x: 283, startPoint y: 72, endPoint x: 225, endPoint y: 69, distance: 58.0
click at [224, 71] on div "filter_list Filters chevron_left Saved filters add_circle_outline Early Years -…" at bounding box center [458, 222] width 651 height 372
paste input "52"
click at [335, 71] on button "Search" at bounding box center [340, 72] width 38 height 12
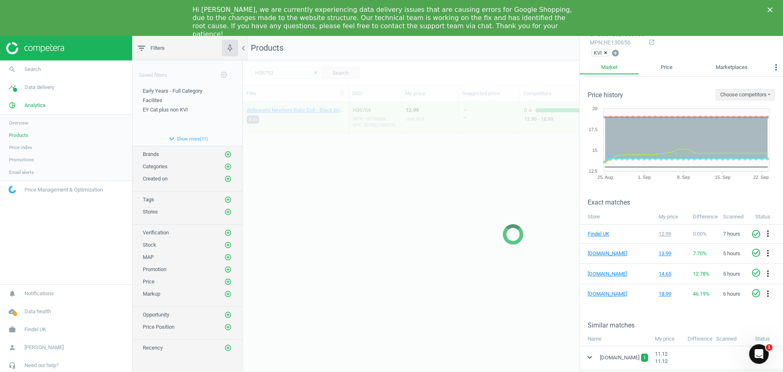
click at [430, 191] on div at bounding box center [513, 233] width 540 height 347
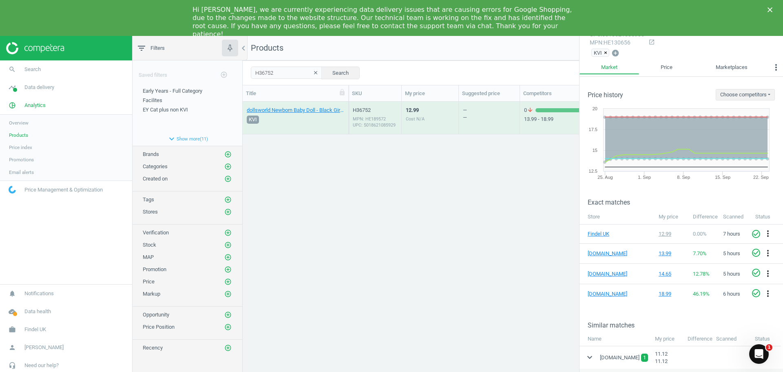
click at [420, 117] on div "Cost N/A" at bounding box center [415, 119] width 19 height 6
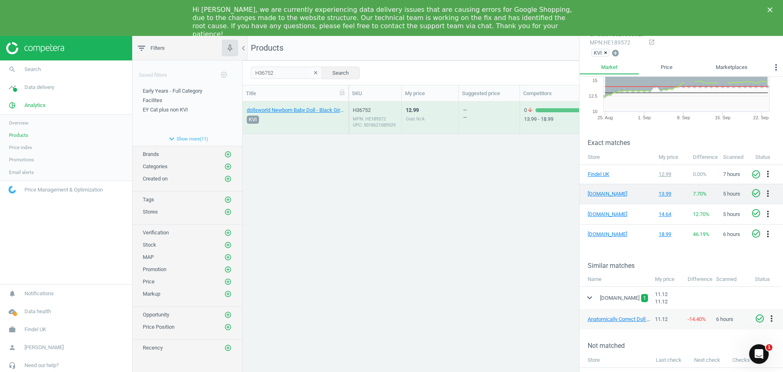
scroll to position [82, 0]
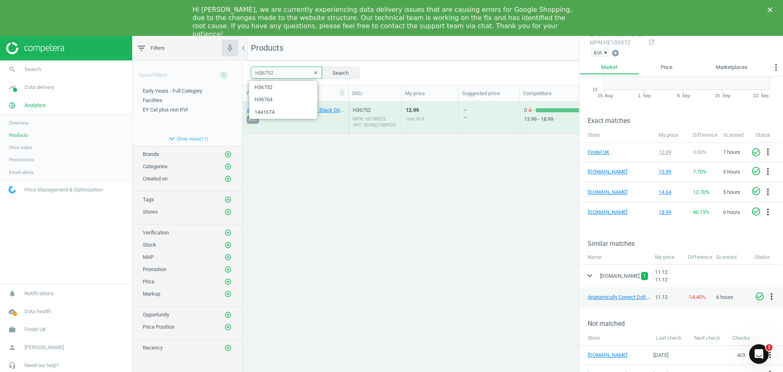
drag, startPoint x: 284, startPoint y: 75, endPoint x: 227, endPoint y: 72, distance: 57.2
click at [227, 72] on div "filter_list Filters chevron_left Saved filters add_circle_outline Early Years -…" at bounding box center [458, 222] width 651 height 372
paste input "40"
click at [339, 69] on button "Search" at bounding box center [340, 72] width 38 height 12
click at [378, 122] on div "MPN: HE142447 UPC: 5018621605660" at bounding box center [375, 122] width 44 height 12
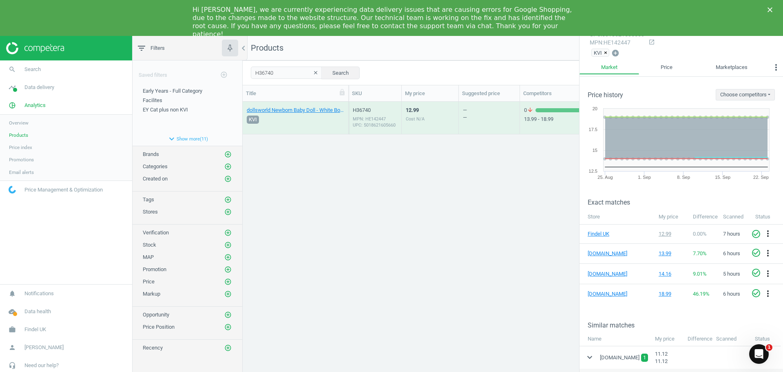
click at [420, 185] on div "dollsworld Newborn Baby Doll - White Boy [DEMOGRAPHIC_DATA] Each KVI H36740 MPN…" at bounding box center [513, 244] width 540 height 284
drag, startPoint x: 227, startPoint y: 71, endPoint x: 231, endPoint y: 65, distance: 7.3
click at [220, 71] on div "filter_list Filters chevron_left Saved filters add_circle_outline Early Years -…" at bounding box center [458, 222] width 651 height 372
paste input "15"
click at [348, 78] on button "Search" at bounding box center [340, 72] width 38 height 12
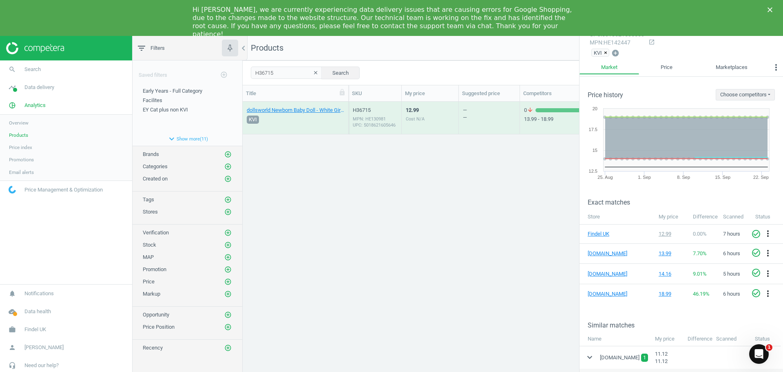
click at [375, 129] on div "H36715 MPN: HE130981 UPC: 5018621605646" at bounding box center [375, 119] width 44 height 27
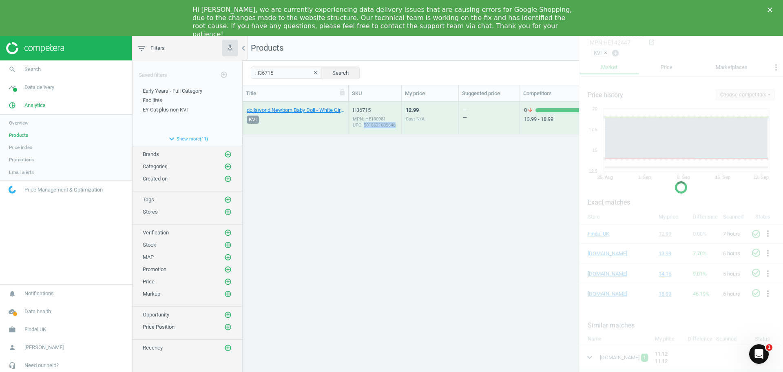
click at [375, 129] on div "H36715 MPN: HE130981 UPC: 5018621605646" at bounding box center [375, 119] width 44 height 27
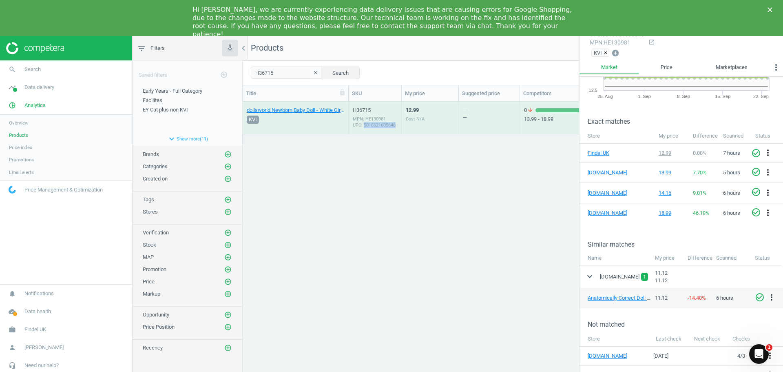
scroll to position [82, 0]
drag, startPoint x: 273, startPoint y: 72, endPoint x: 216, endPoint y: 69, distance: 57.2
click at [216, 69] on div "filter_list Filters chevron_left Saved filters add_circle_outline Early Years -…" at bounding box center [458, 222] width 651 height 372
paste input "1424023"
click at [342, 75] on button "Search" at bounding box center [340, 72] width 38 height 12
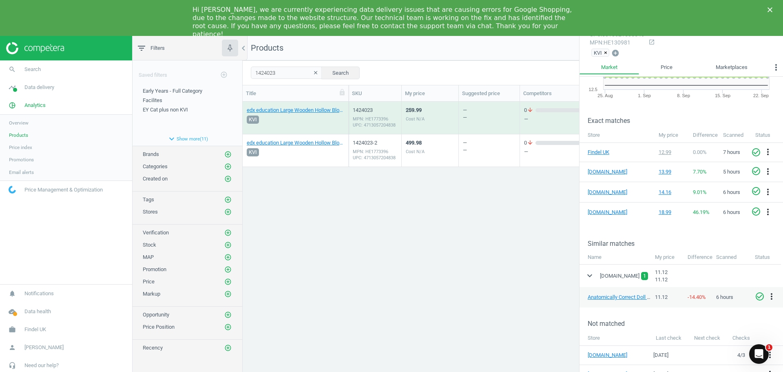
click at [428, 118] on div "259.99 Cost N/A" at bounding box center [430, 117] width 49 height 31
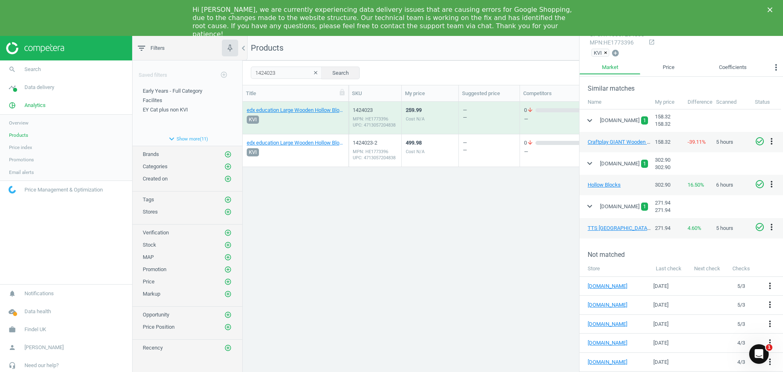
scroll to position [195, 0]
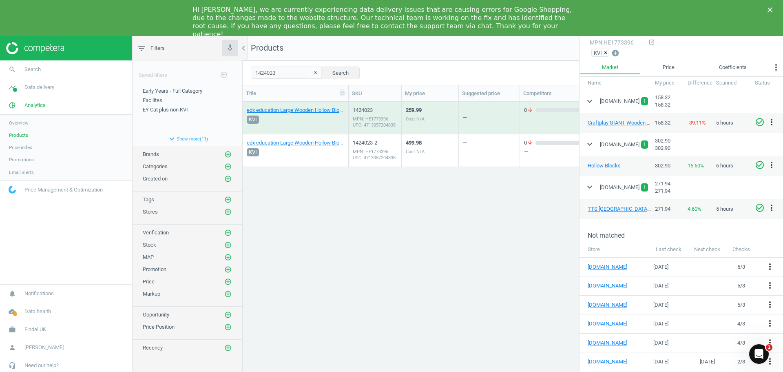
click at [405, 167] on div "edx education Large Wooden Hollow Blocks - Pack of 28 28 Pack KVI 1424023 MPN: …" at bounding box center [513, 244] width 540 height 284
click at [393, 151] on div "MPN: HE1773396 UPC: 4713057204838" at bounding box center [375, 154] width 44 height 12
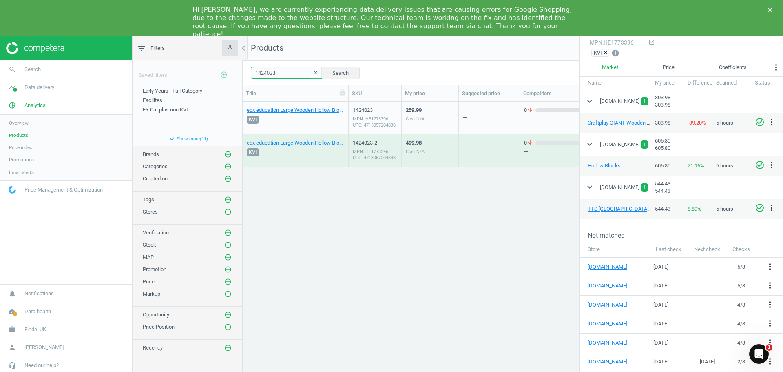
drag, startPoint x: 288, startPoint y: 75, endPoint x: 223, endPoint y: 73, distance: 64.9
click at [223, 73] on div "filter_list Filters chevron_left Saved filters add_circle_outline Early Years -…" at bounding box center [458, 222] width 651 height 372
paste input "39131"
click at [332, 74] on button "Search" at bounding box center [340, 72] width 38 height 12
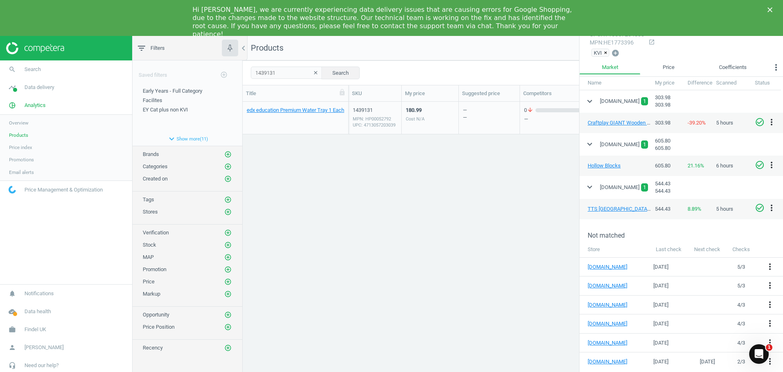
click at [454, 135] on div "edx education Premium Water Tray 1 Each 1439131 MPN: HP00052792 UPC: 4713057203…" at bounding box center [513, 244] width 540 height 284
click at [446, 122] on div "180.99 Cost N/A" at bounding box center [430, 117] width 49 height 31
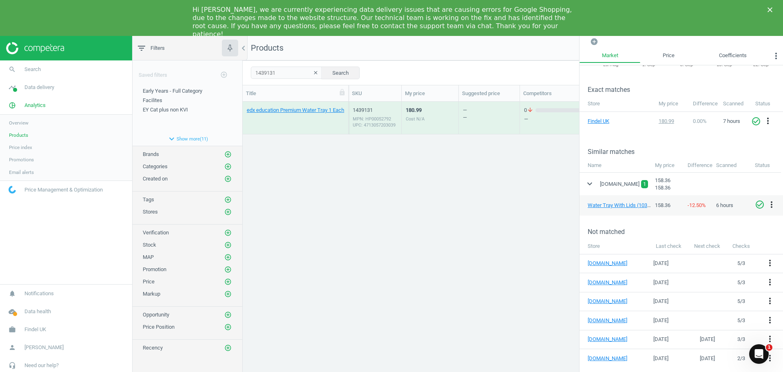
scroll to position [97, 0]
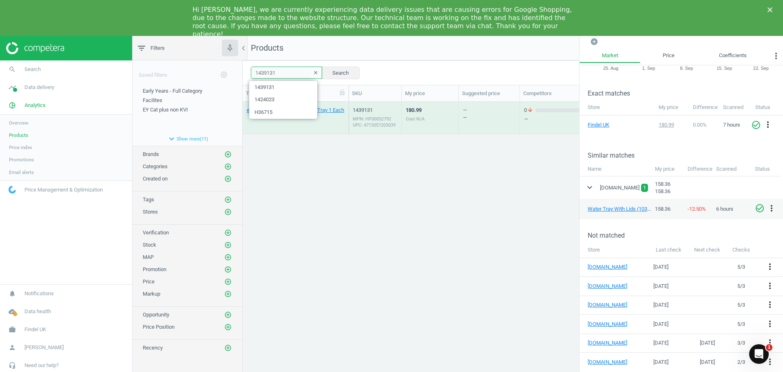
drag, startPoint x: 280, startPoint y: 74, endPoint x: 212, endPoint y: 72, distance: 68.1
click at [212, 72] on div "filter_list Filters chevron_left Saved filters add_circle_outline Early Years -…" at bounding box center [458, 222] width 651 height 372
paste input "4058"
click at [336, 75] on button "Search" at bounding box center [340, 72] width 38 height 12
click at [429, 196] on div "edx education Premium Water Tray & Stand Offer 58cm 1 Each 1440581 MPN: HP05383…" at bounding box center [513, 244] width 540 height 284
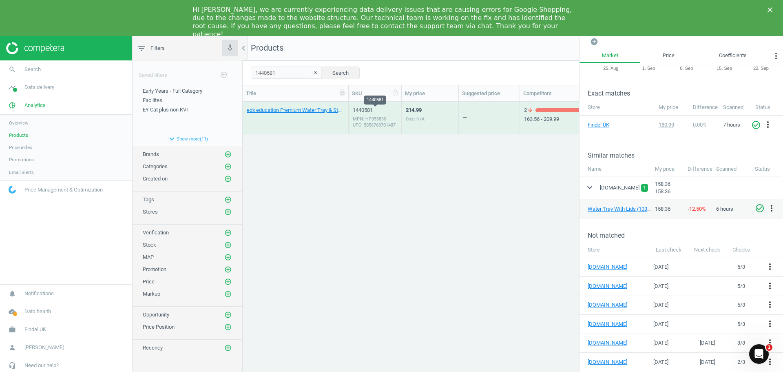
click at [391, 100] on div "SKU" at bounding box center [375, 93] width 53 height 16
click at [388, 112] on div "1440581" at bounding box center [375, 109] width 44 height 7
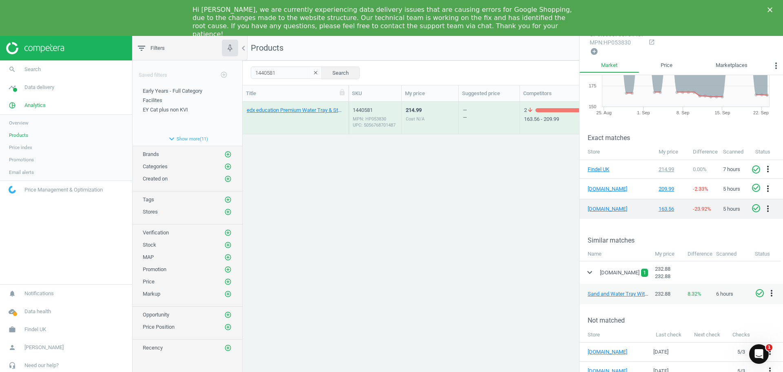
scroll to position [82, 0]
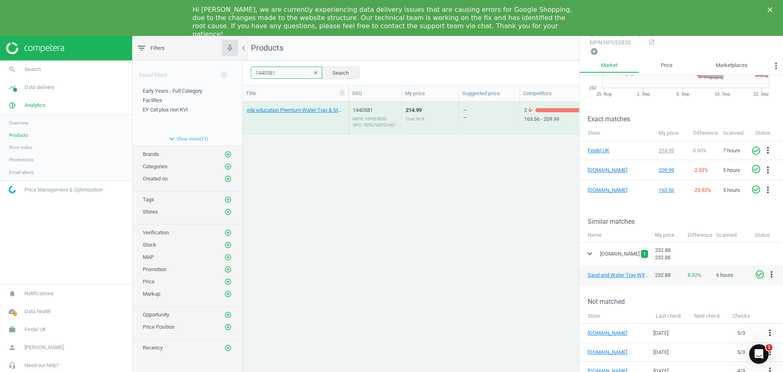
drag, startPoint x: 285, startPoint y: 76, endPoint x: 202, endPoint y: 76, distance: 83.2
click at [202, 77] on div "filter_list Filters chevron_left Saved filters add_circle_outline Early Years -…" at bounding box center [458, 222] width 651 height 372
paste input "26808-5"
click at [330, 75] on button "Search" at bounding box center [340, 72] width 38 height 12
click at [381, 115] on div "1426808-5 MPN: HE1818406 UPC: 5060138820913" at bounding box center [375, 119] width 44 height 27
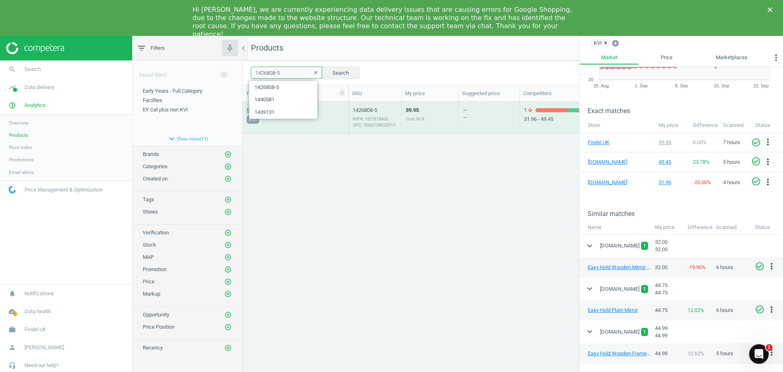
drag, startPoint x: 287, startPoint y: 73, endPoint x: 237, endPoint y: 75, distance: 49.8
click at [228, 75] on div "filter_list Filters chevron_left Saved filters add_circle_outline Early Years -…" at bounding box center [458, 222] width 651 height 372
paste input "06593"
type input "106593"
click at [332, 73] on button "Search" at bounding box center [340, 72] width 38 height 12
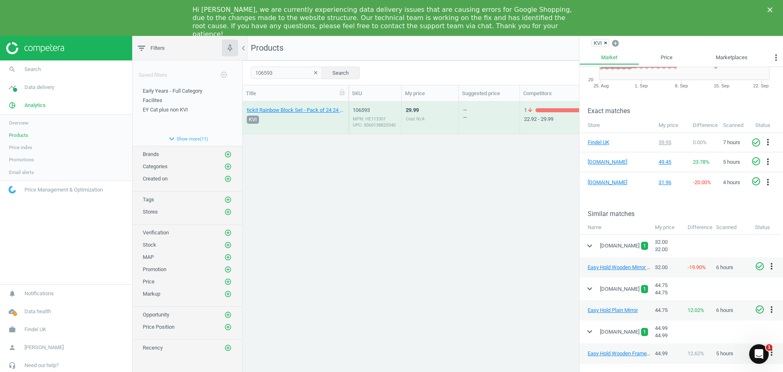
click at [370, 123] on div "MPN: HE113301 UPC: 5060138820340" at bounding box center [375, 122] width 44 height 12
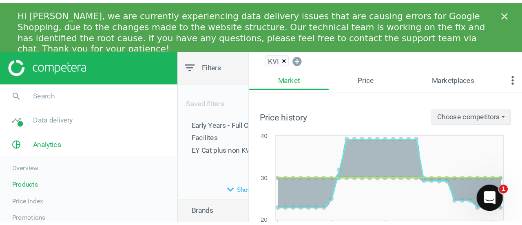
scroll to position [131, 273]
